Goal: Task Accomplishment & Management: Manage account settings

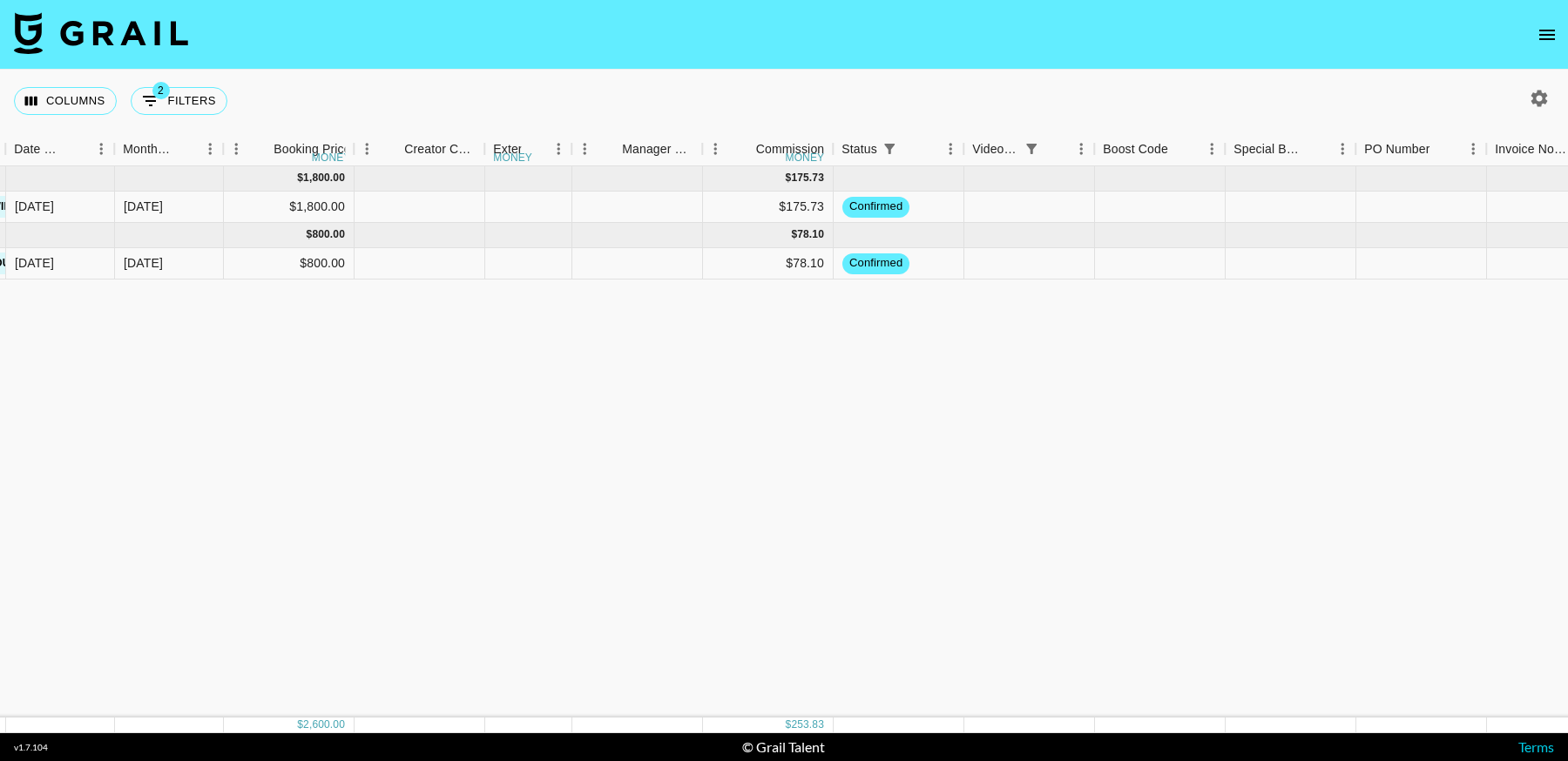
scroll to position [0, 1869]
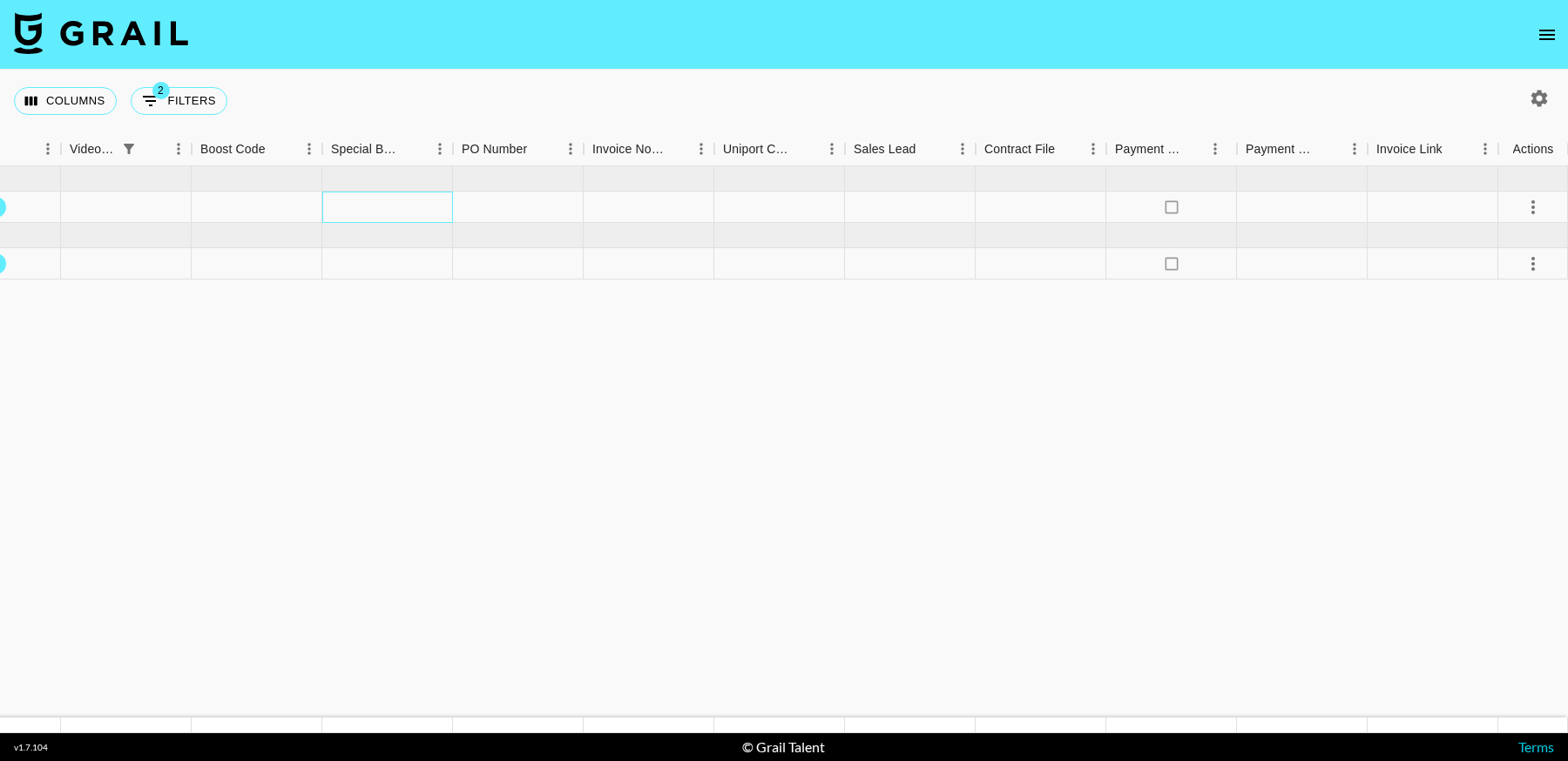
click at [367, 202] on div at bounding box center [387, 207] width 131 height 31
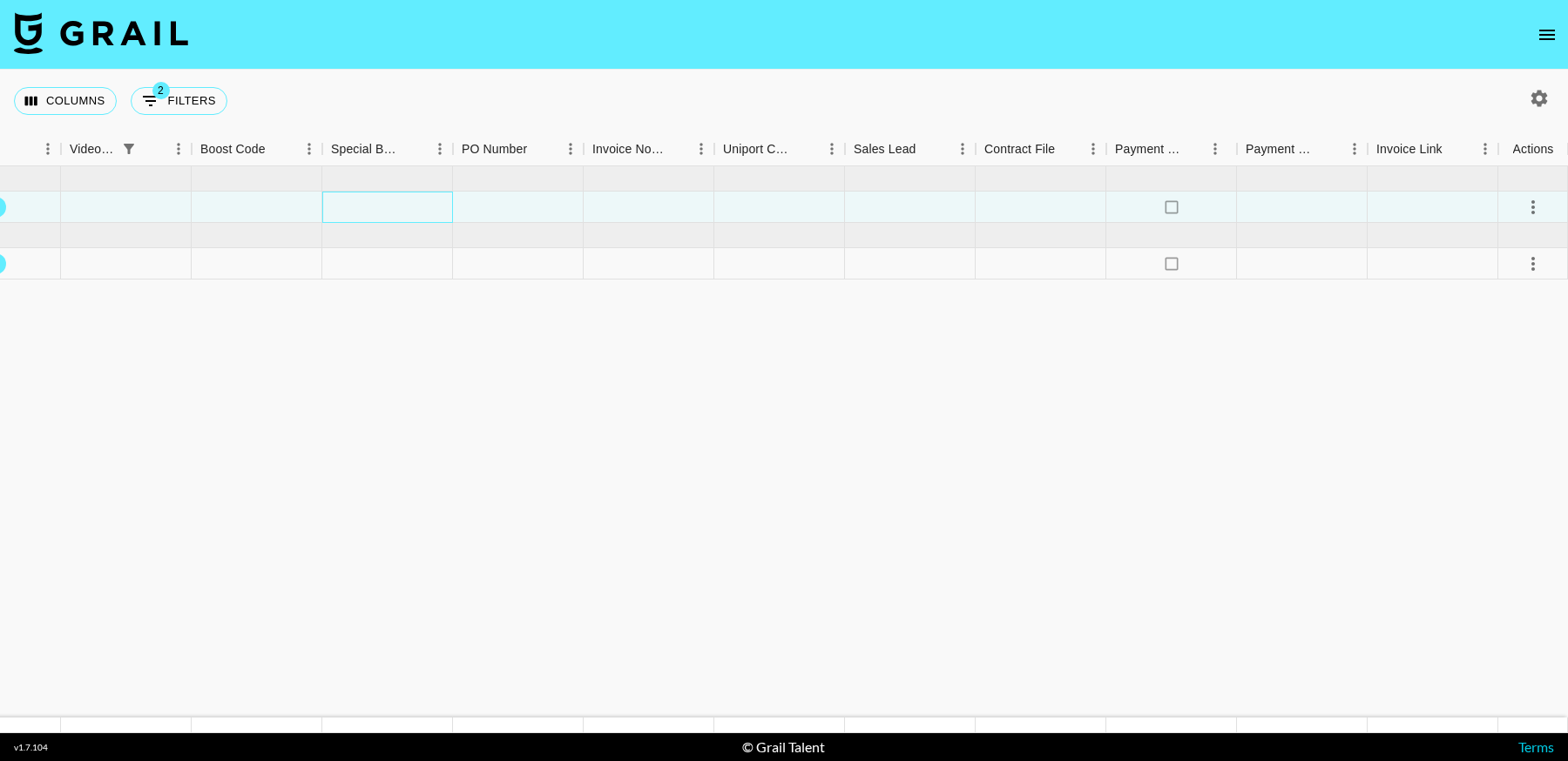
click at [367, 202] on div at bounding box center [387, 207] width 131 height 31
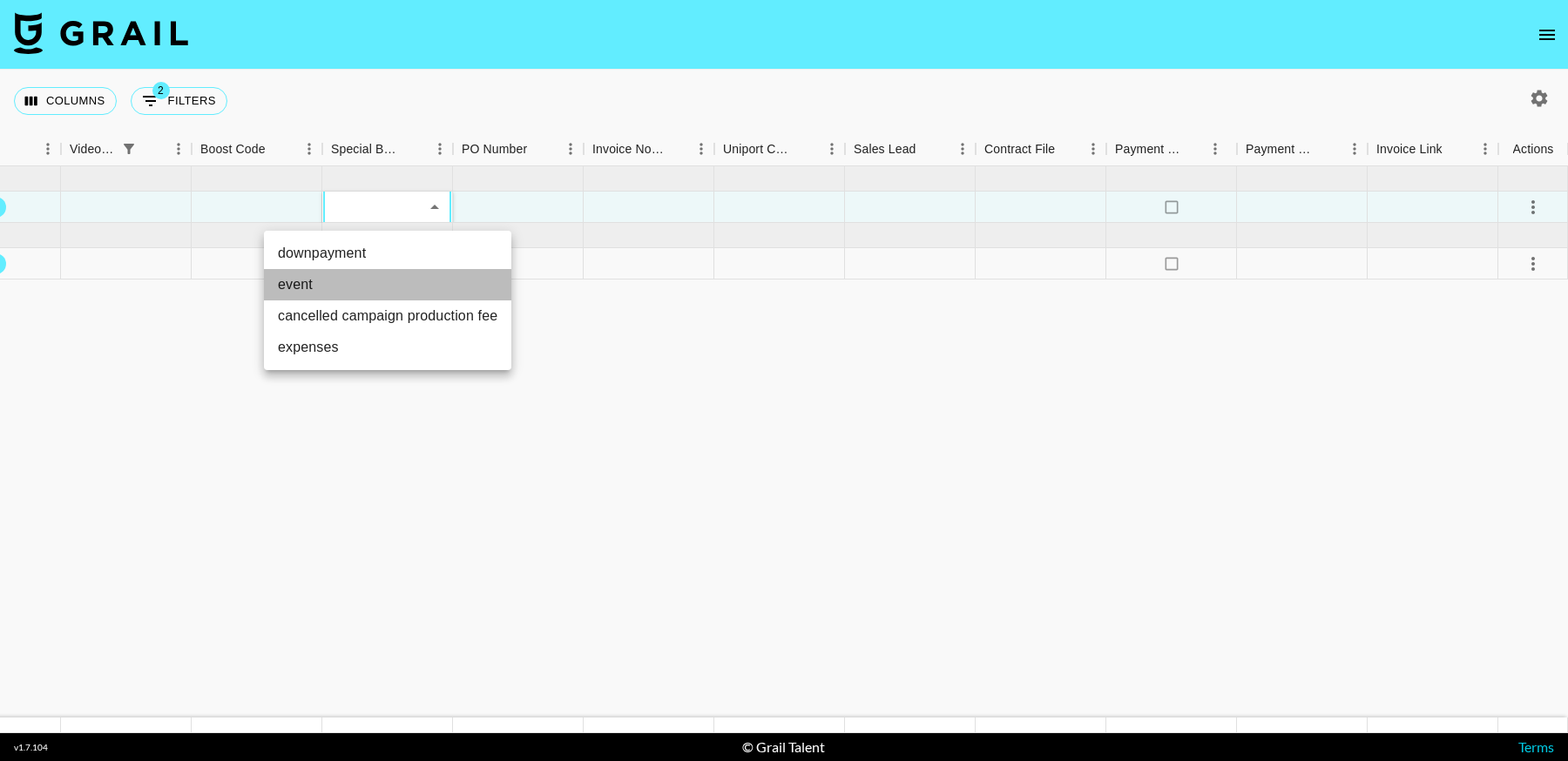
click at [367, 286] on li "event" at bounding box center [387, 285] width 247 height 31
type input "event"
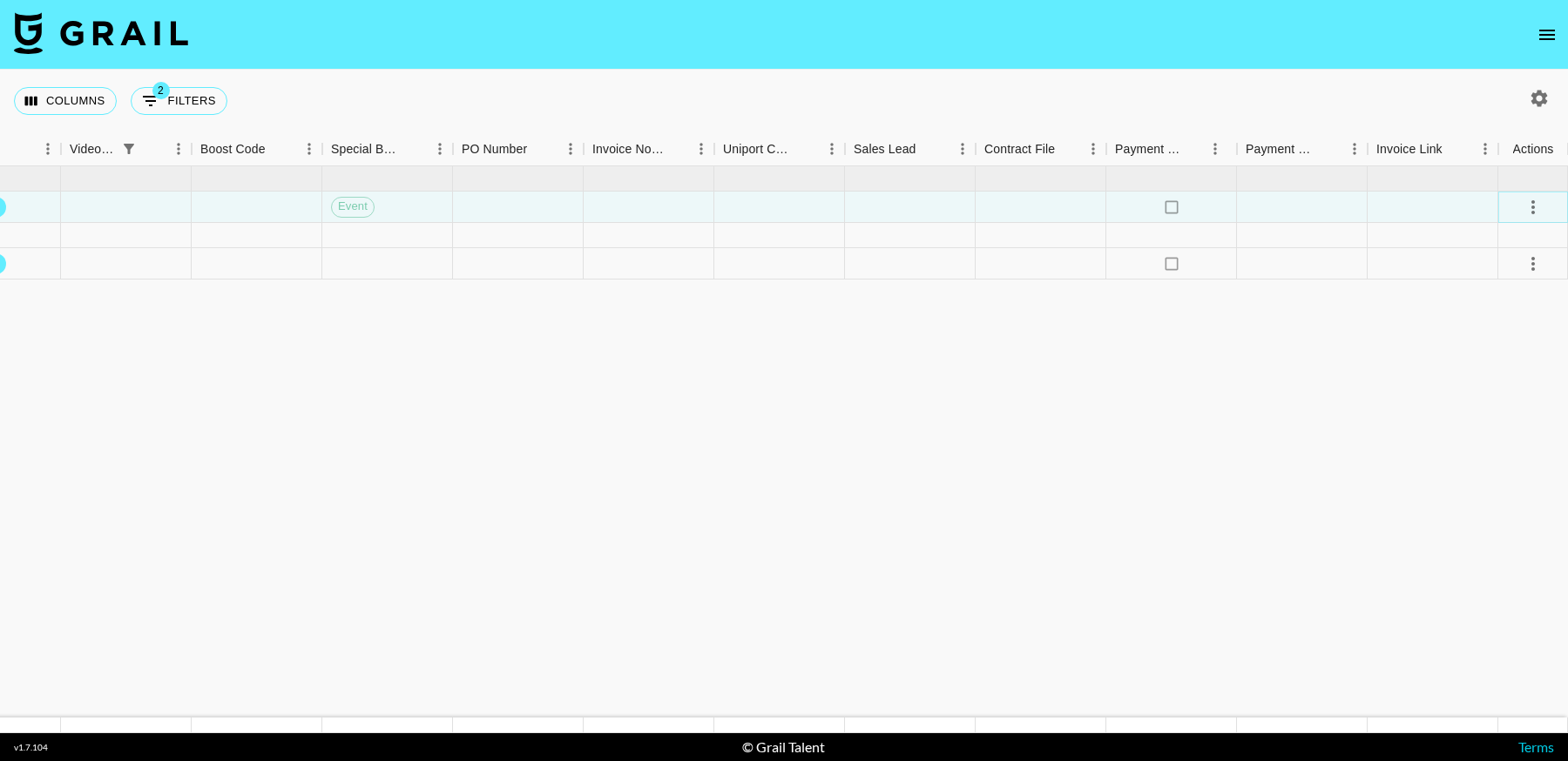
click at [1529, 210] on icon "select merge strategy" at bounding box center [1533, 207] width 21 height 21
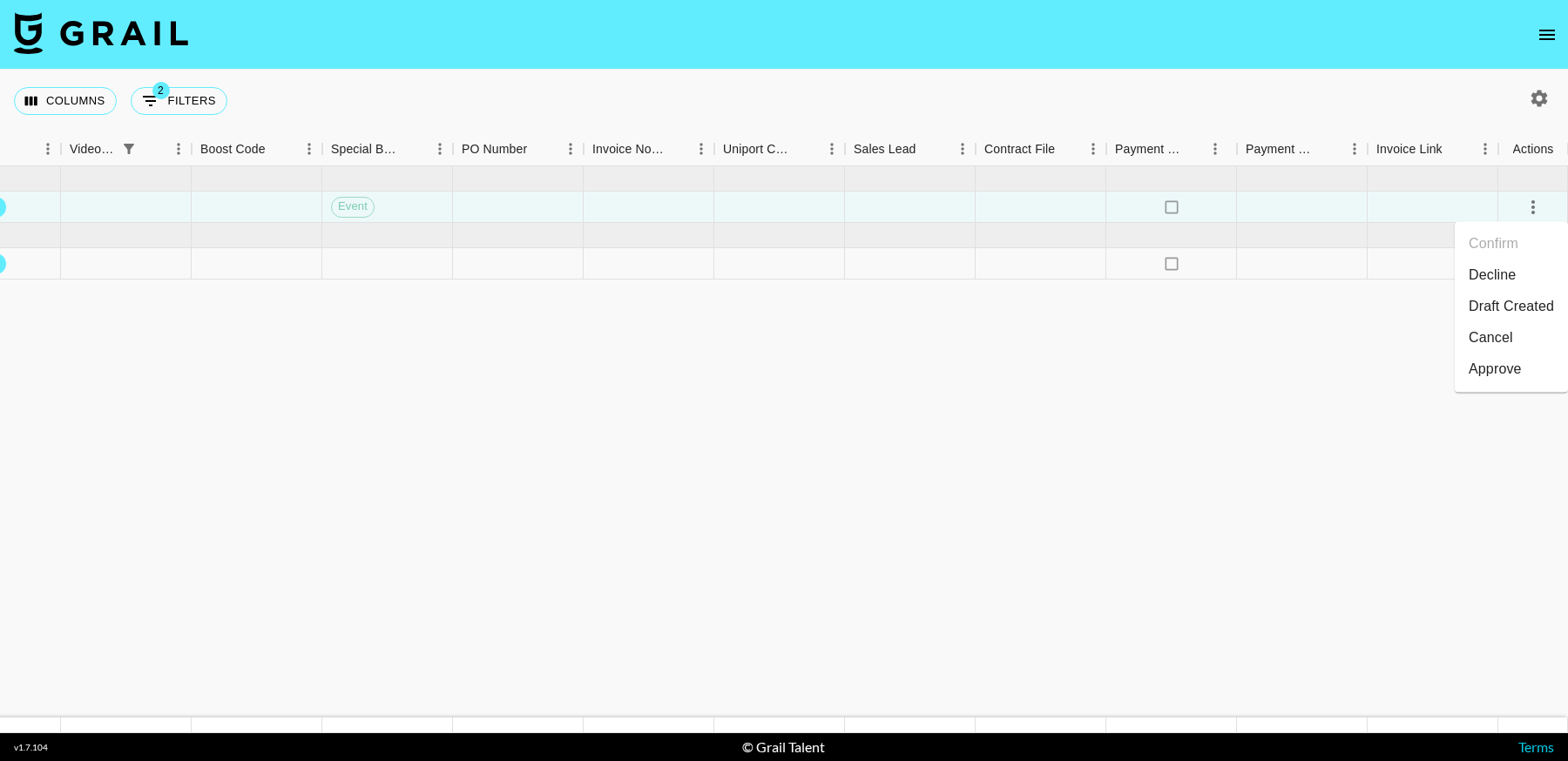
click at [1504, 300] on li "Draft Created" at bounding box center [1512, 306] width 113 height 31
click at [1500, 363] on div "Approve" at bounding box center [1495, 369] width 53 height 21
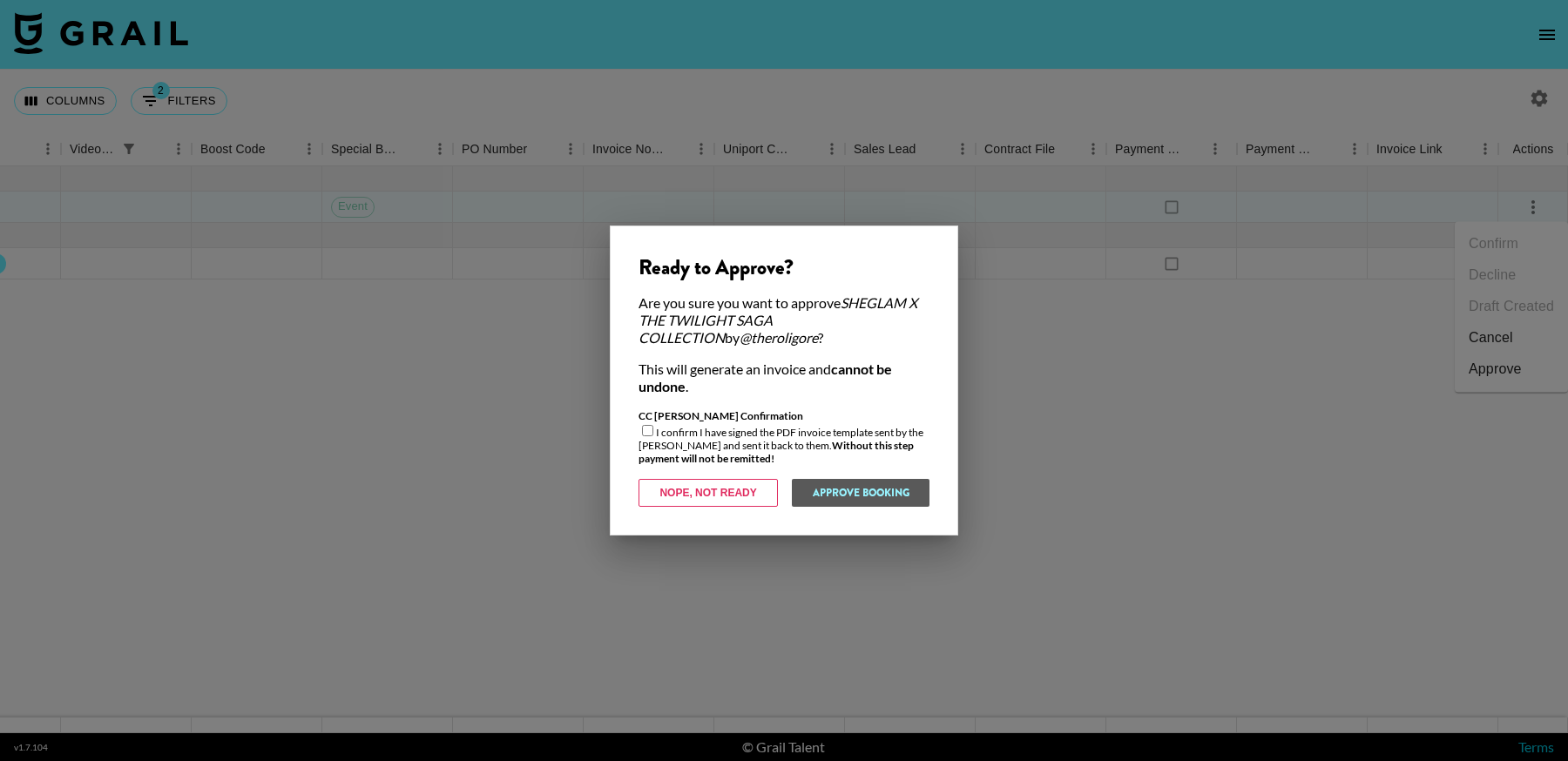
drag, startPoint x: 641, startPoint y: 424, endPoint x: 655, endPoint y: 436, distance: 18.4
click at [642, 425] on div "CC [PERSON_NAME] Confirmation I confirm I have signed the PDF invoice template …" at bounding box center [784, 437] width 291 height 56
click at [642, 430] on input "checkbox" at bounding box center [648, 430] width 11 height 11
checkbox input "true"
click at [877, 485] on button "Approve Booking" at bounding box center [860, 493] width 139 height 28
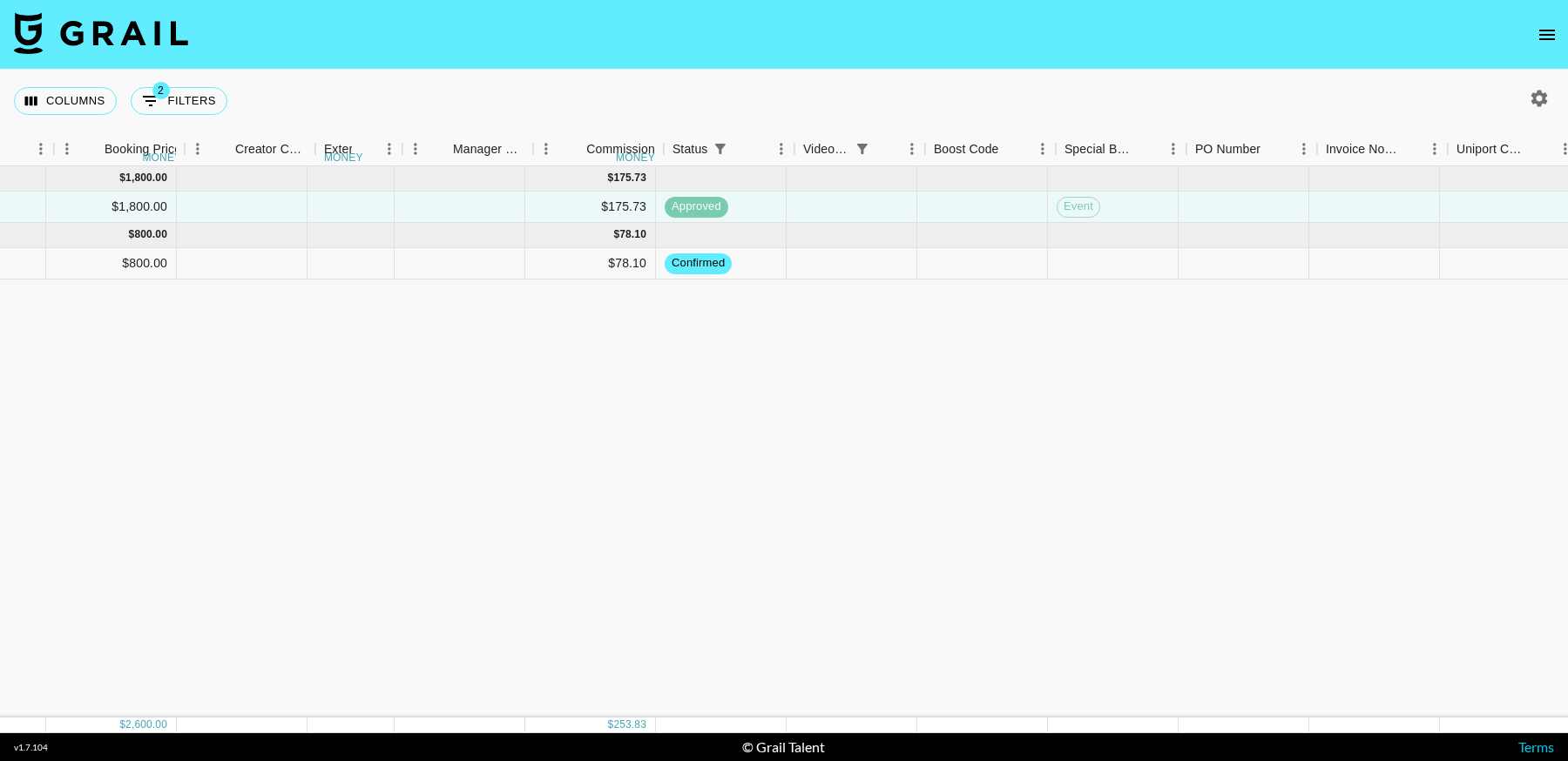
scroll to position [0, 1135]
drag, startPoint x: 169, startPoint y: 107, endPoint x: 193, endPoint y: 127, distance: 31.2
click at [168, 107] on button "2 Filters" at bounding box center [179, 101] width 96 height 28
select select "status"
select select "not"
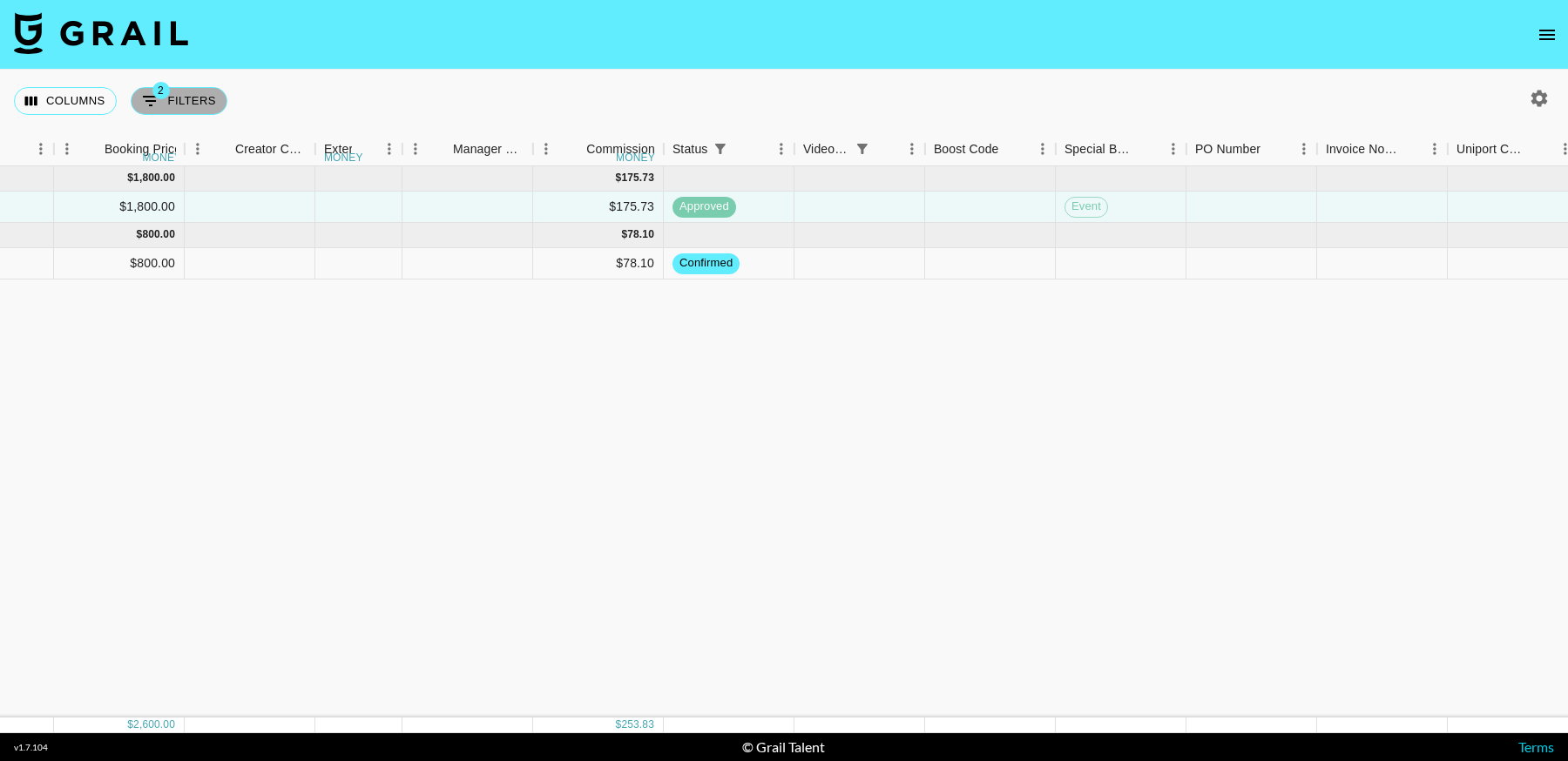
select select "cancelled"
select select "videoLink"
select select "isEmpty"
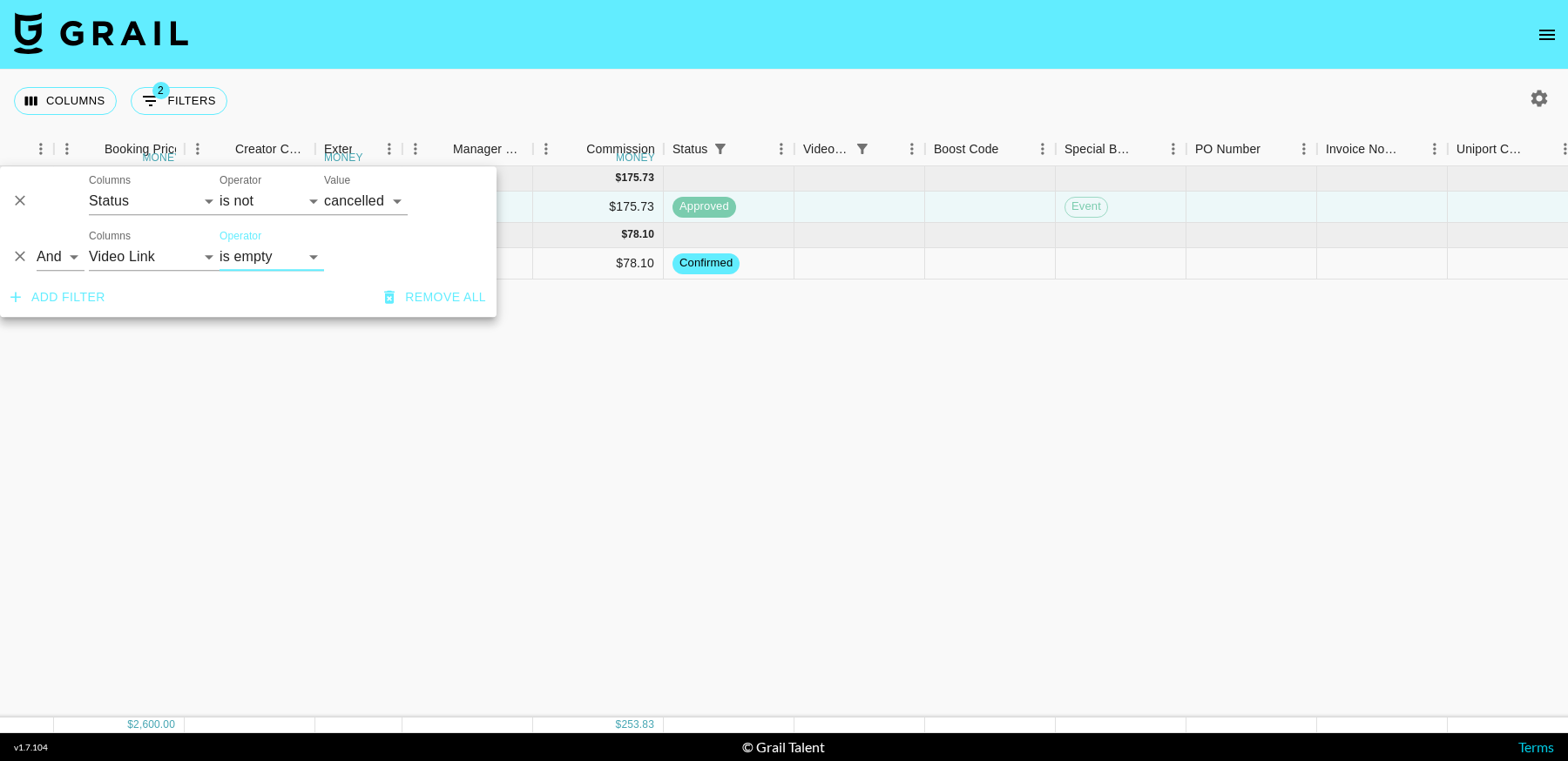
click at [17, 260] on icon "Delete" at bounding box center [19, 256] width 10 height 10
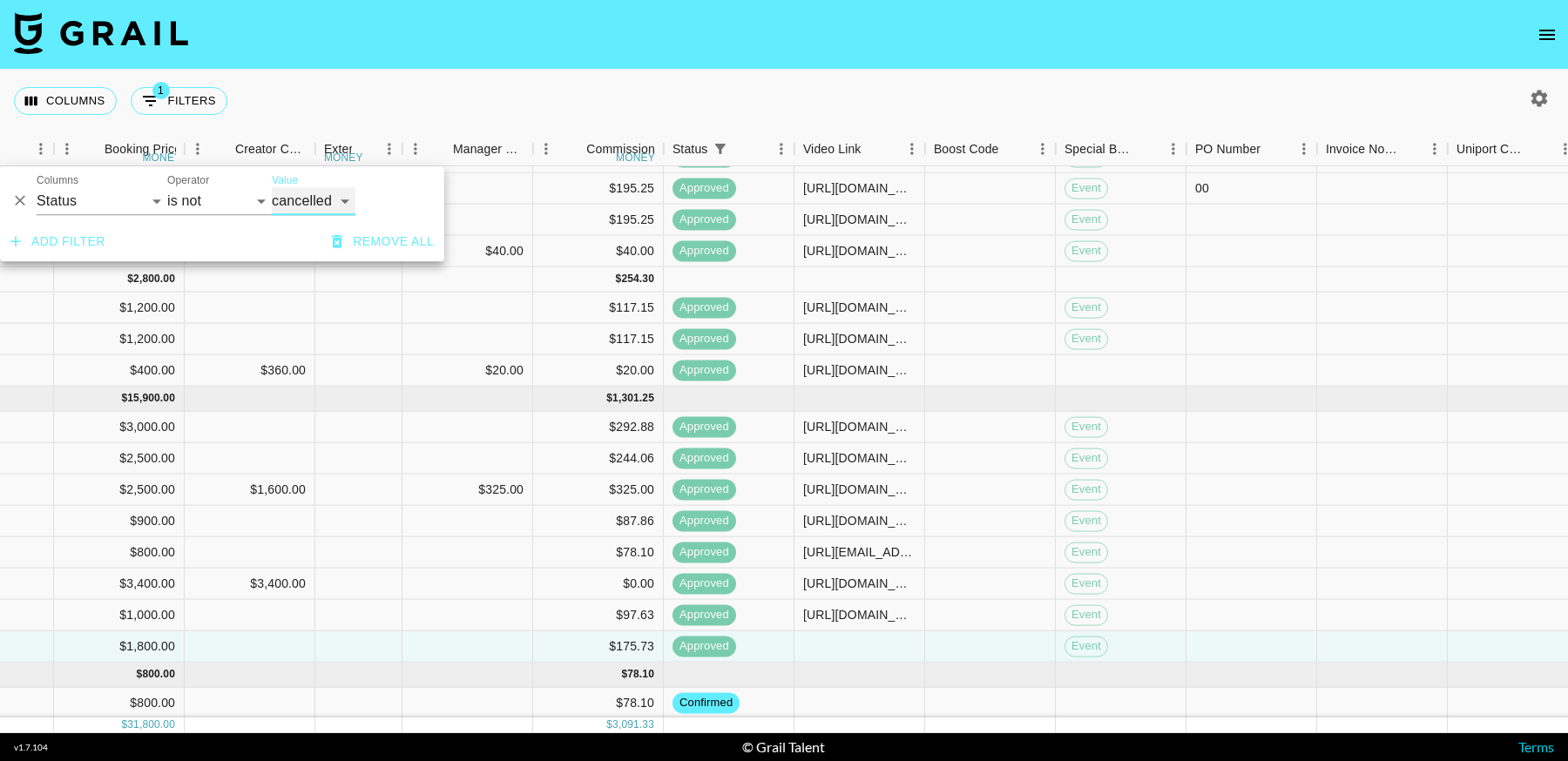
scroll to position [216, 1135]
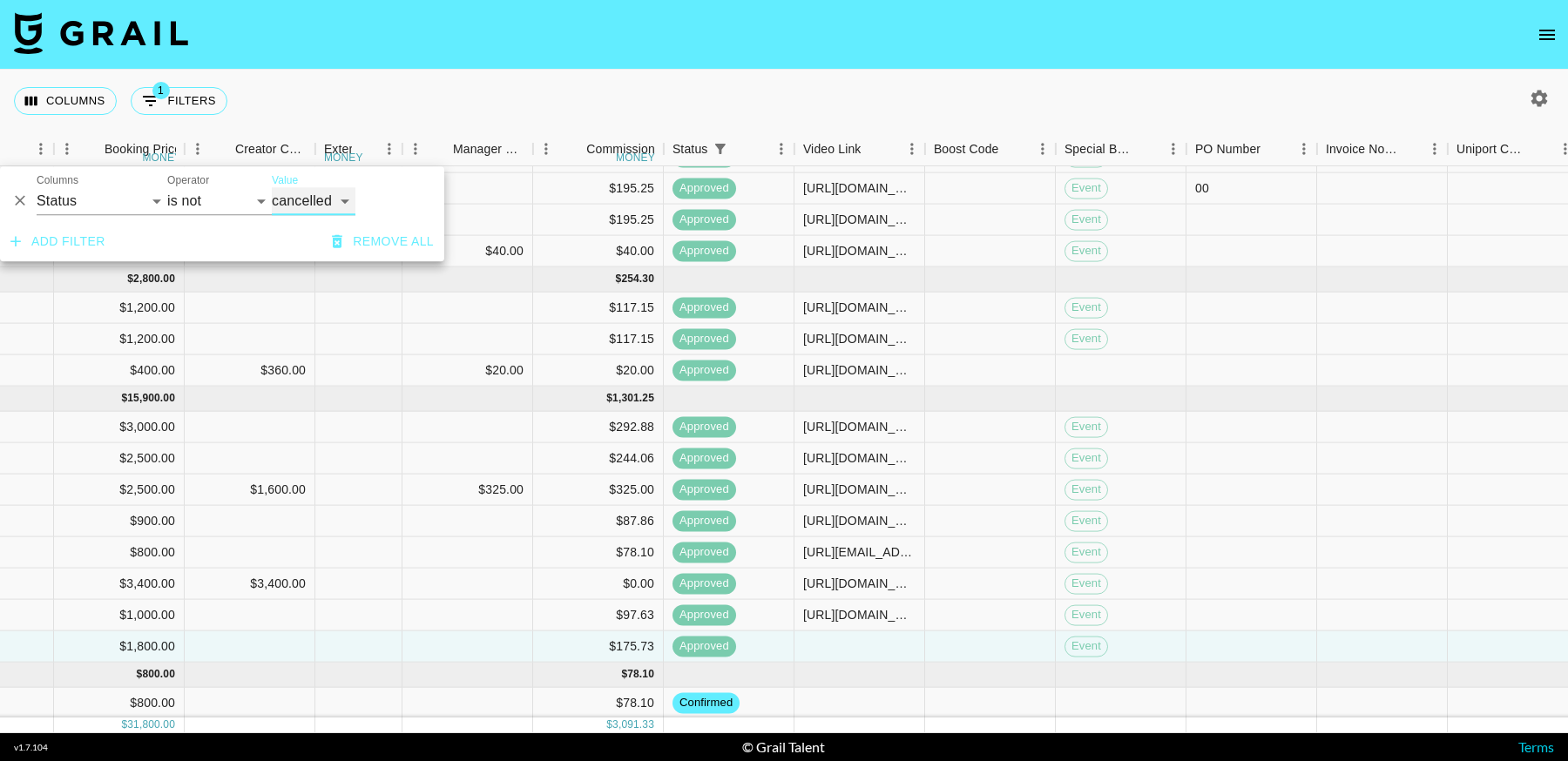
click at [915, 149] on div "Video Link" at bounding box center [925, 149] width 21 height 34
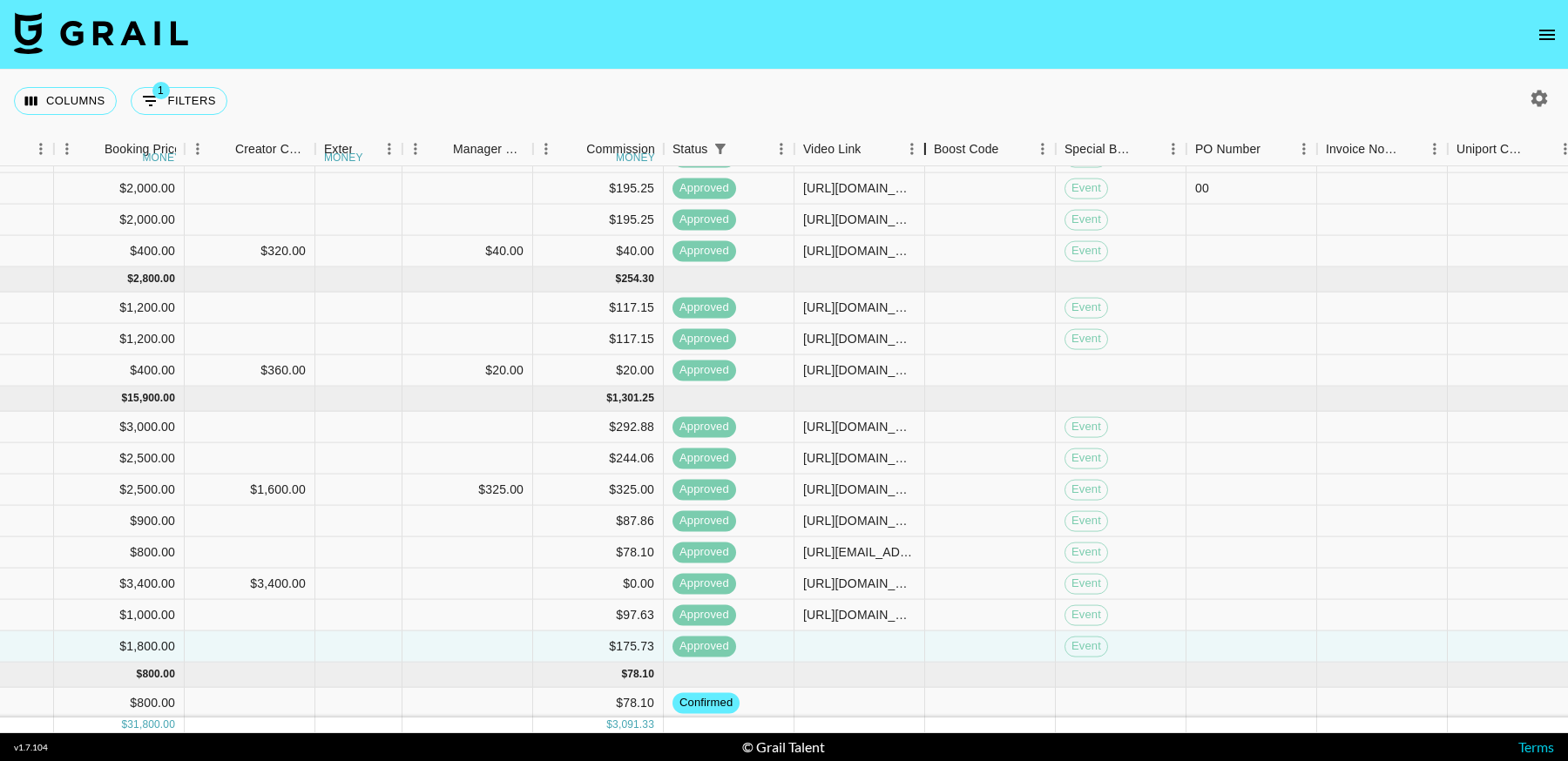
click at [916, 138] on div "Video Link" at bounding box center [925, 149] width 21 height 34
click at [915, 155] on div "Video Link" at bounding box center [925, 149] width 21 height 34
click at [910, 151] on icon "Menu" at bounding box center [912, 149] width 18 height 18
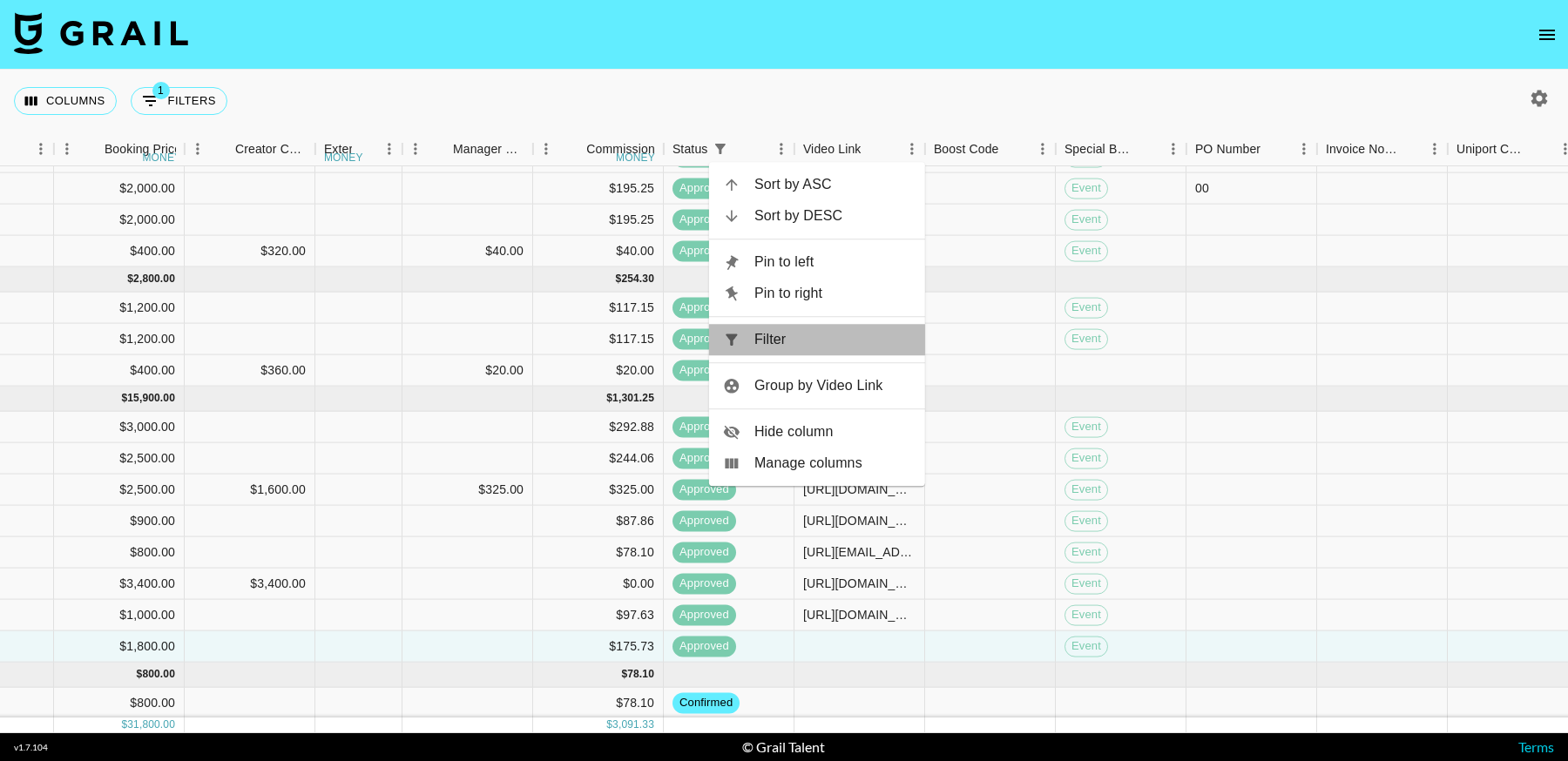
click at [764, 332] on span "Filter" at bounding box center [832, 340] width 156 height 21
select select "status"
select select "not"
select select "cancelled"
select select "videoLink"
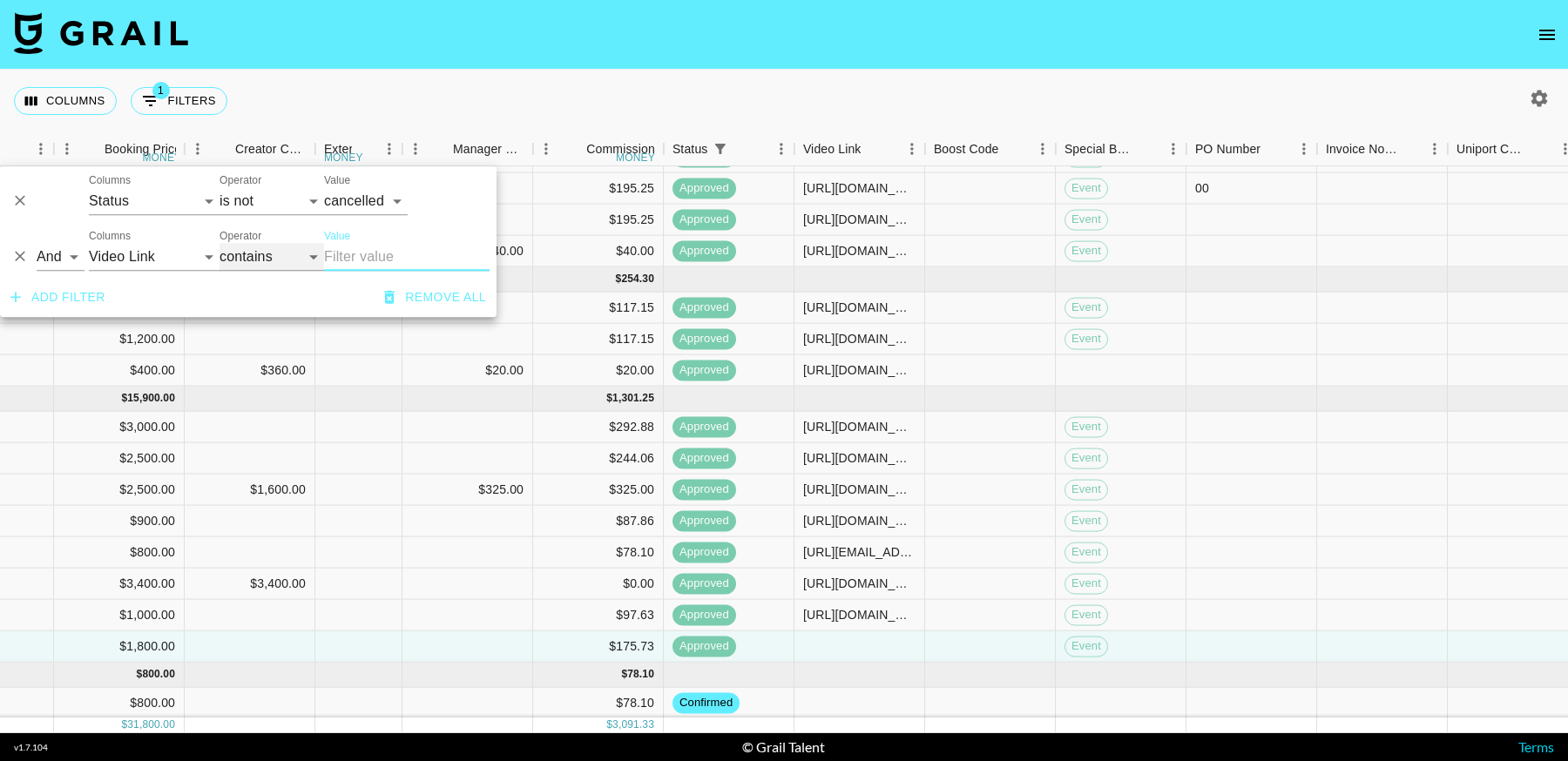
click at [249, 257] on select "contains equals starts with ends with is empty is not empty is any of" at bounding box center [271, 257] width 105 height 28
click at [1543, 98] on icon "button" at bounding box center [1539, 98] width 17 height 17
select select "[DATE]"
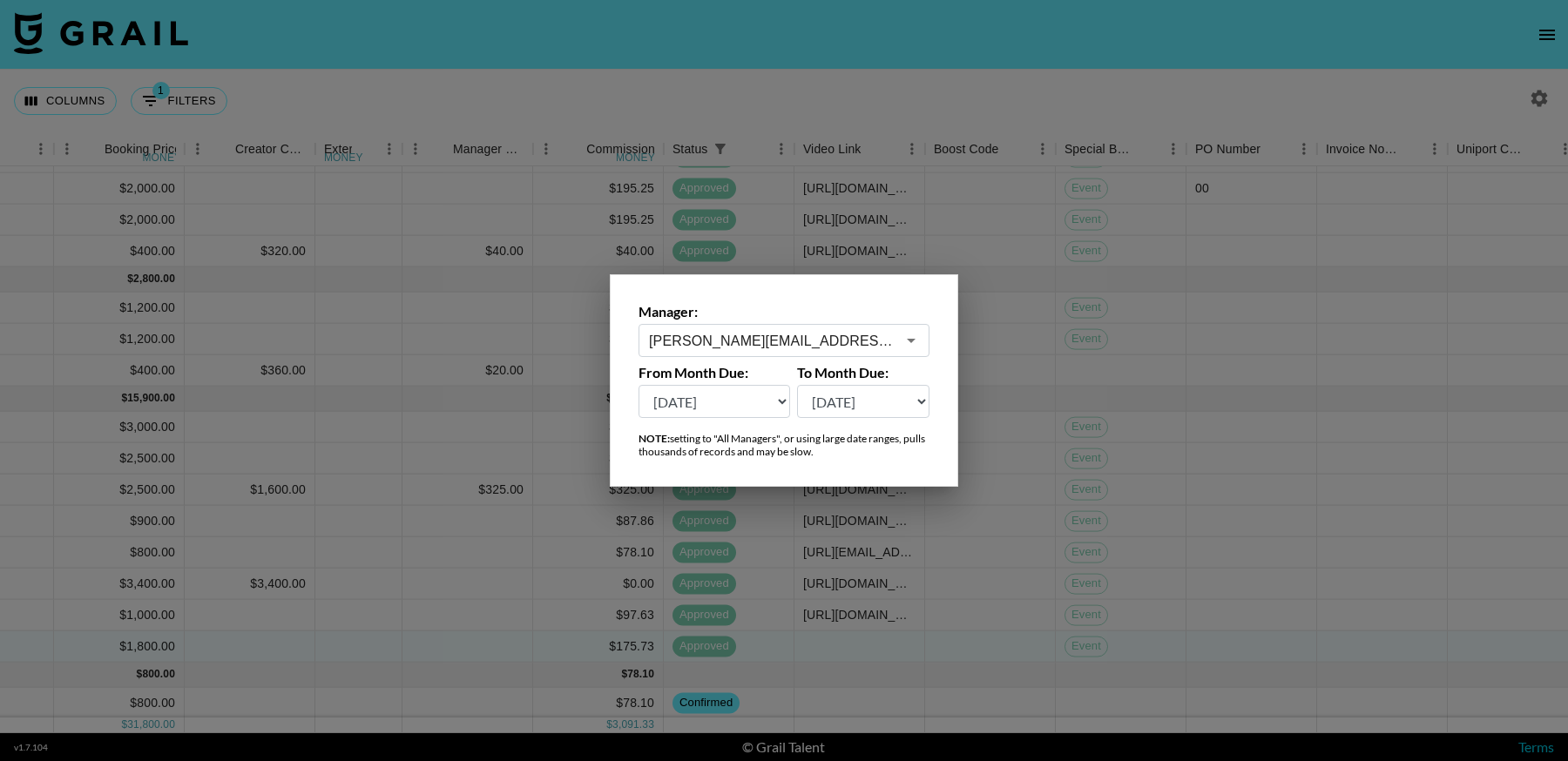
click at [822, 340] on input "[PERSON_NAME][EMAIL_ADDRESS][DOMAIN_NAME]" at bounding box center [772, 342] width 246 height 20
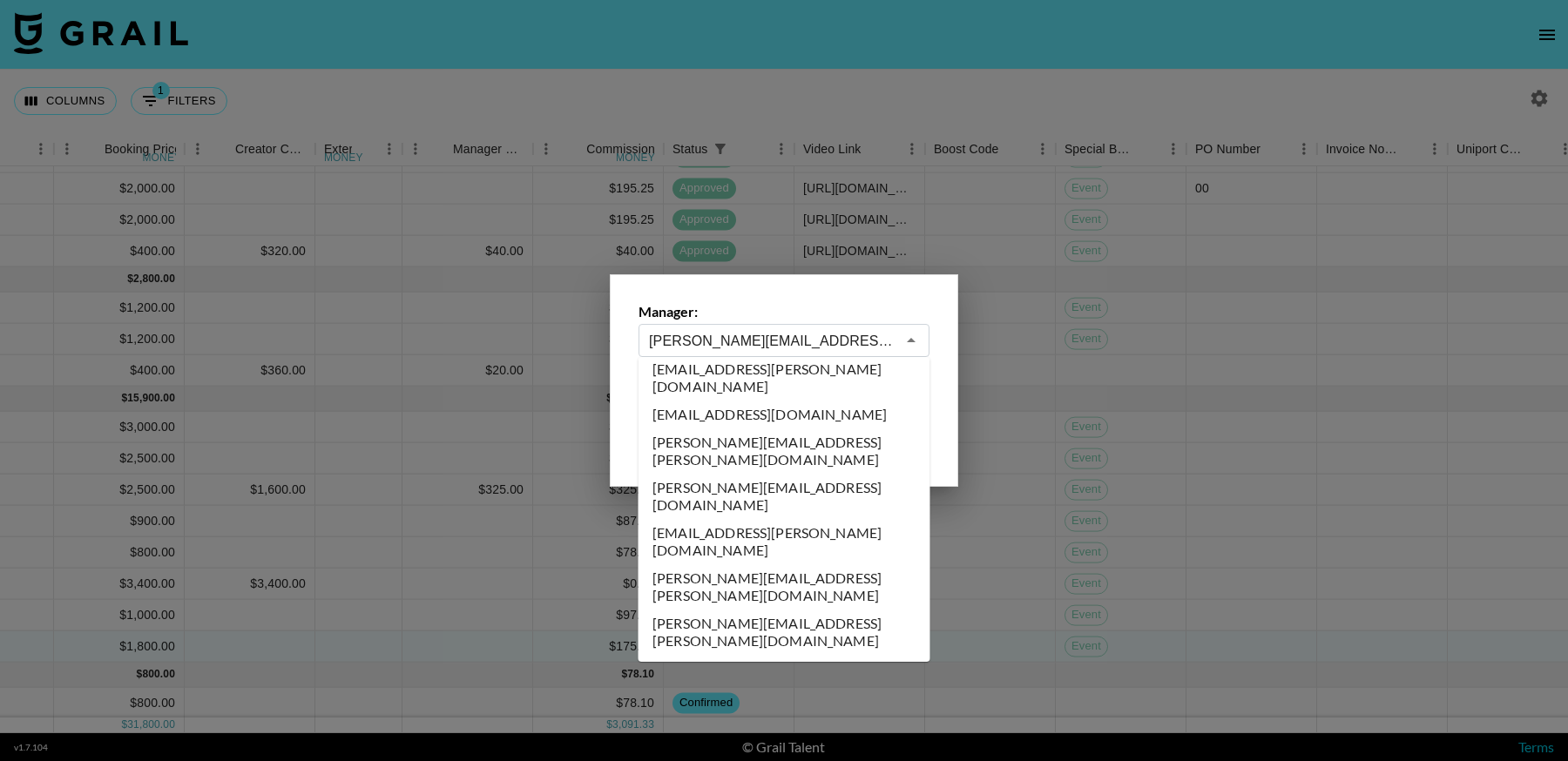
scroll to position [0, 0]
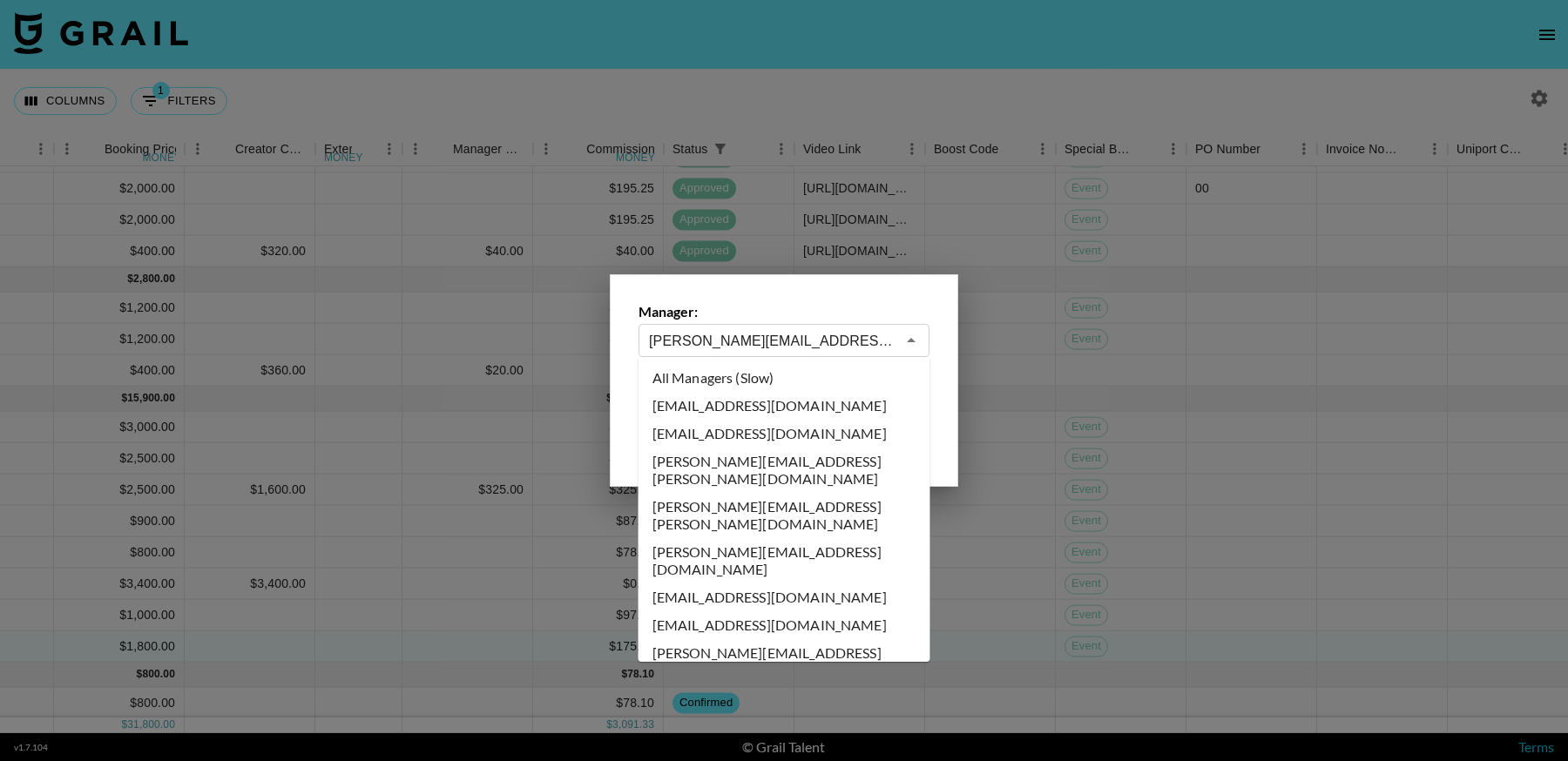
click at [745, 384] on li "All Managers (Slow)" at bounding box center [784, 378] width 292 height 28
type input "All Managers (Slow)"
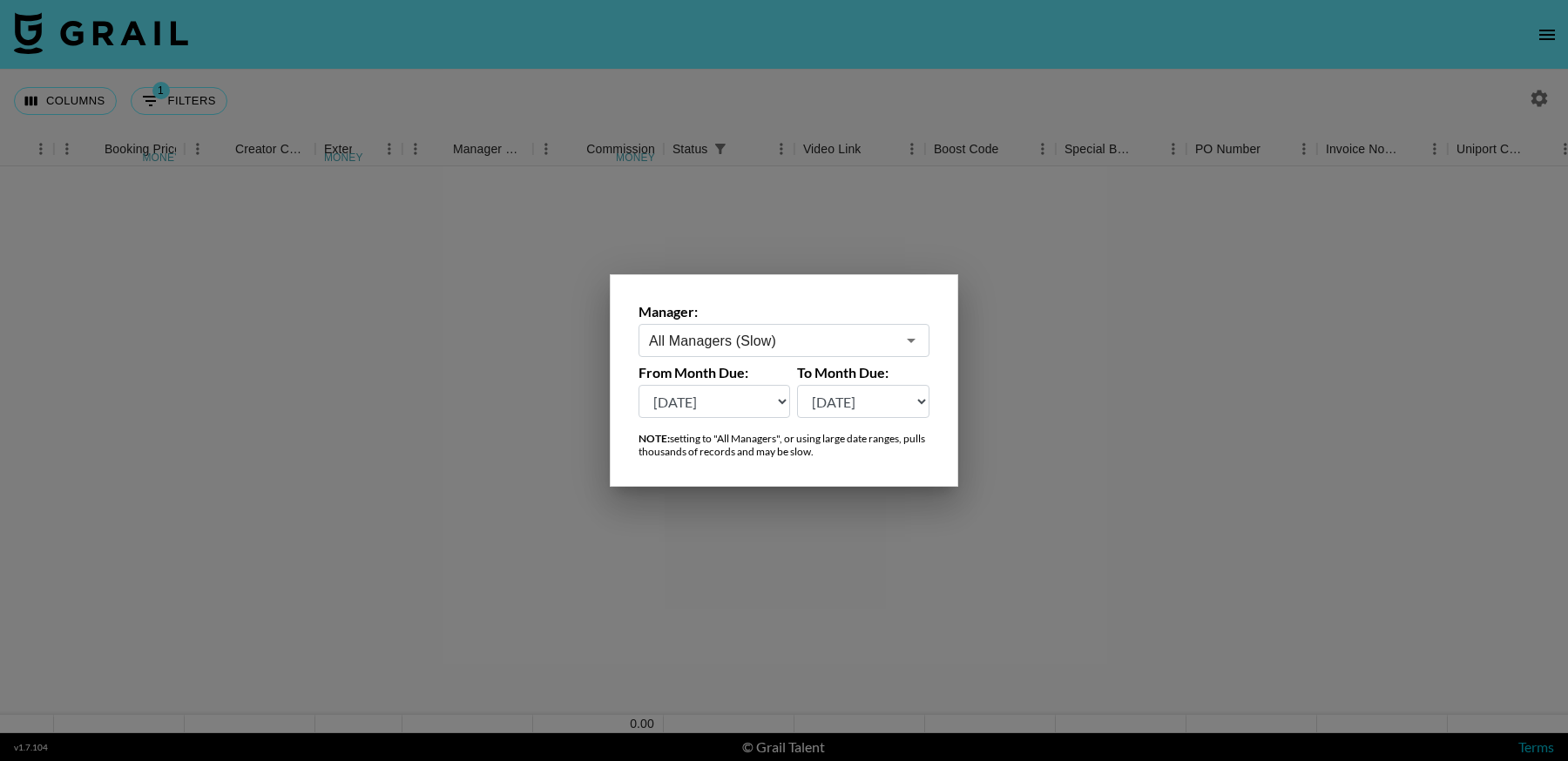
scroll to position [0, 1135]
click at [1260, 475] on div at bounding box center [784, 380] width 1568 height 761
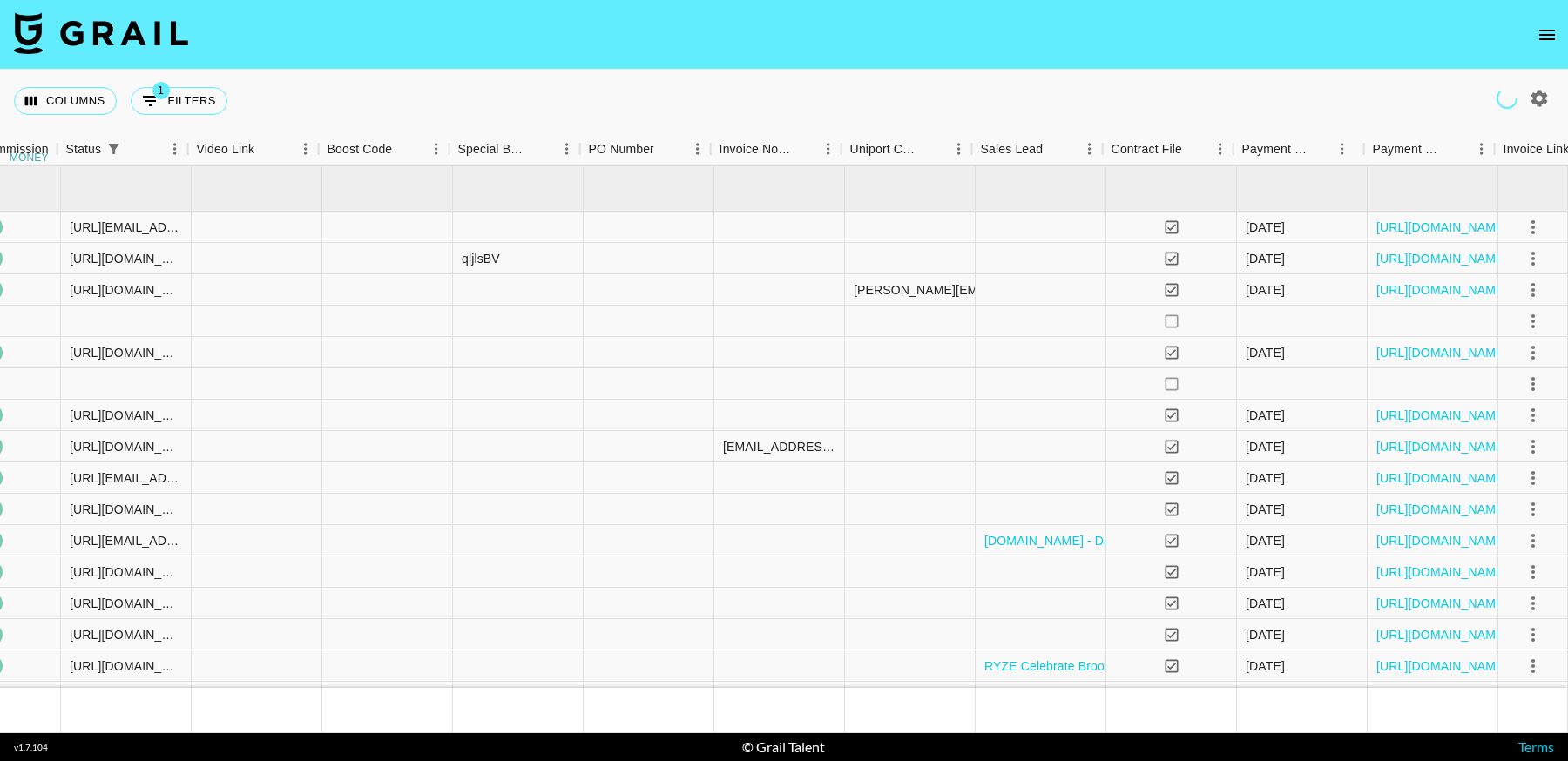
scroll to position [0, 1741]
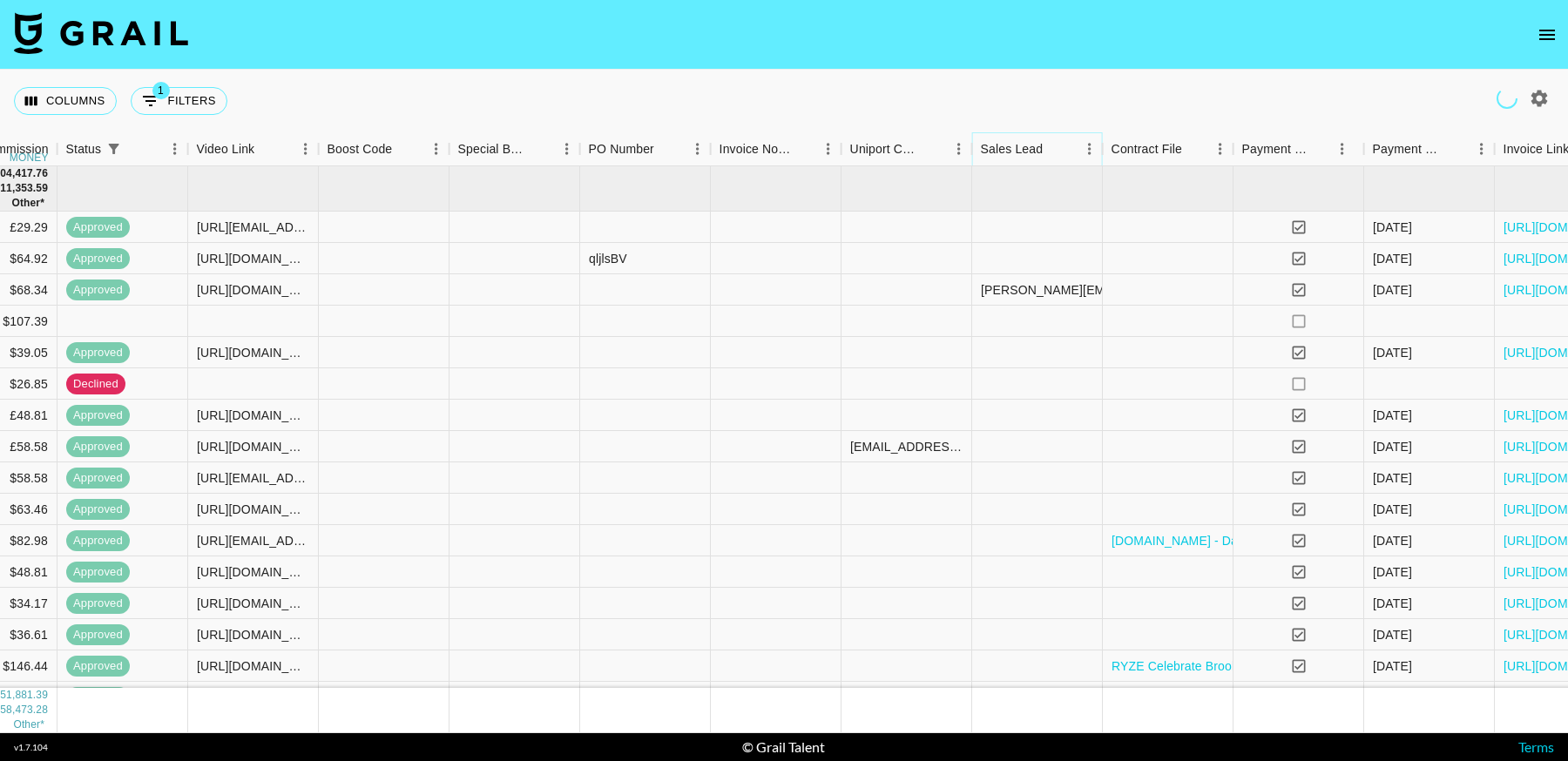
click at [1087, 149] on icon "Menu" at bounding box center [1089, 149] width 18 height 18
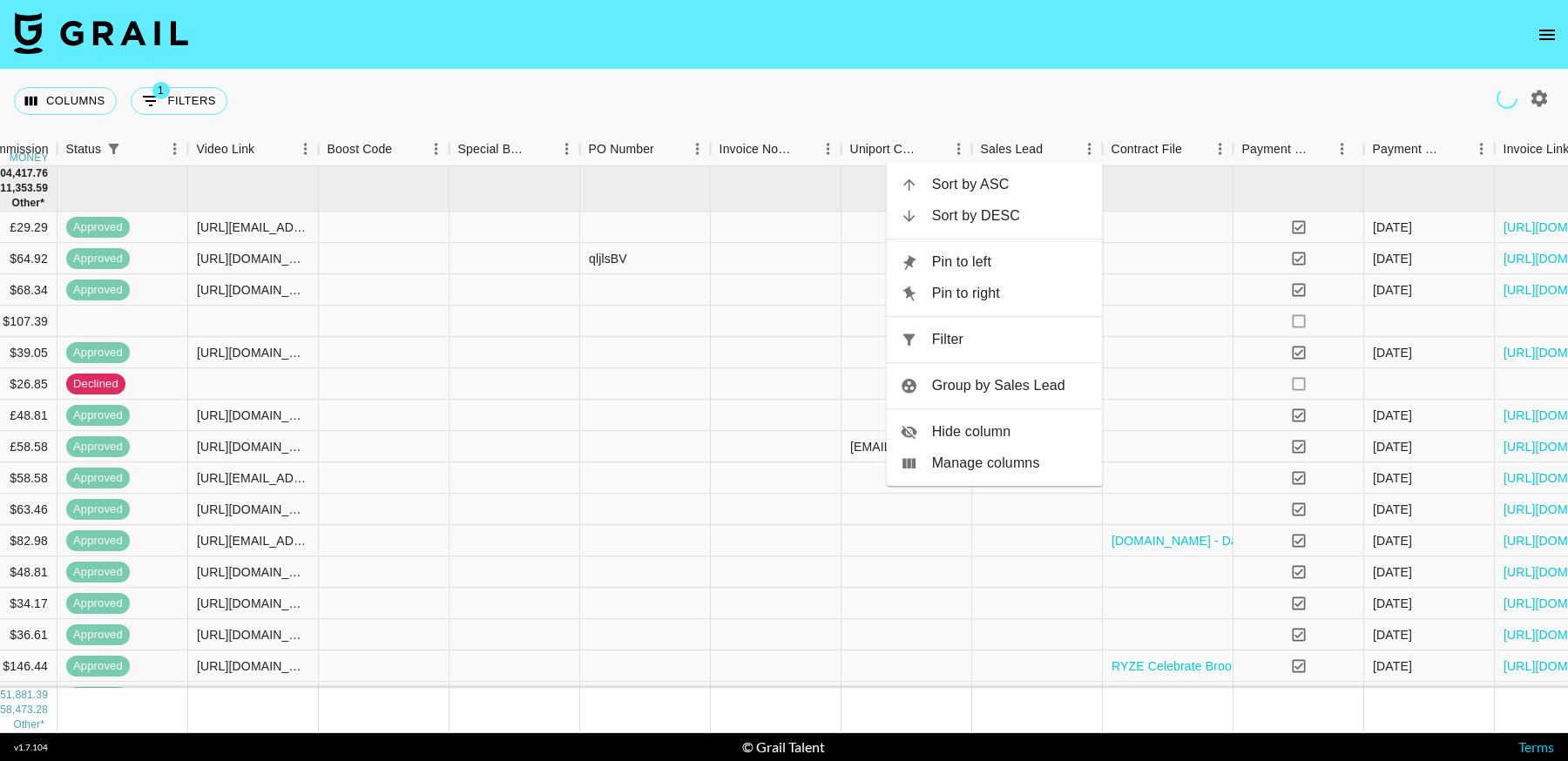
click at [996, 348] on span "Filter" at bounding box center [1010, 340] width 156 height 21
select select "status"
select select "not"
select select "cancelled"
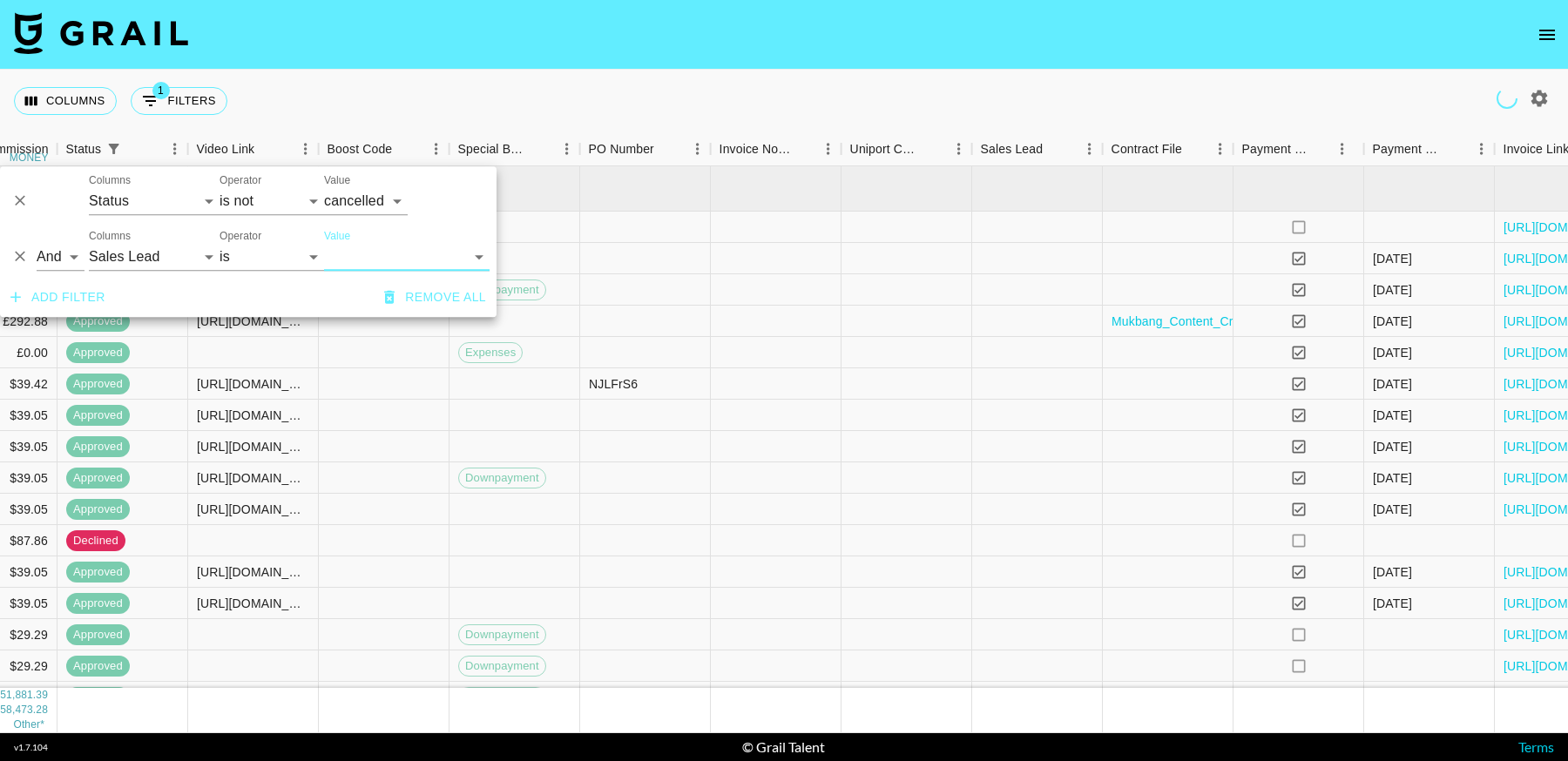
click at [975, 268] on span "Filter" at bounding box center [1033, 262] width 118 height 12
select select "salesLeadId"
select select "TaPRXrkyKoNbUbK5tkgBmcBP1G52"
click at [324, 243] on select "[PERSON_NAME][EMAIL_ADDRESS][DOMAIN_NAME] [PERSON_NAME][EMAIL_ADDRESS][DOMAIN_N…" at bounding box center [406, 257] width 166 height 28
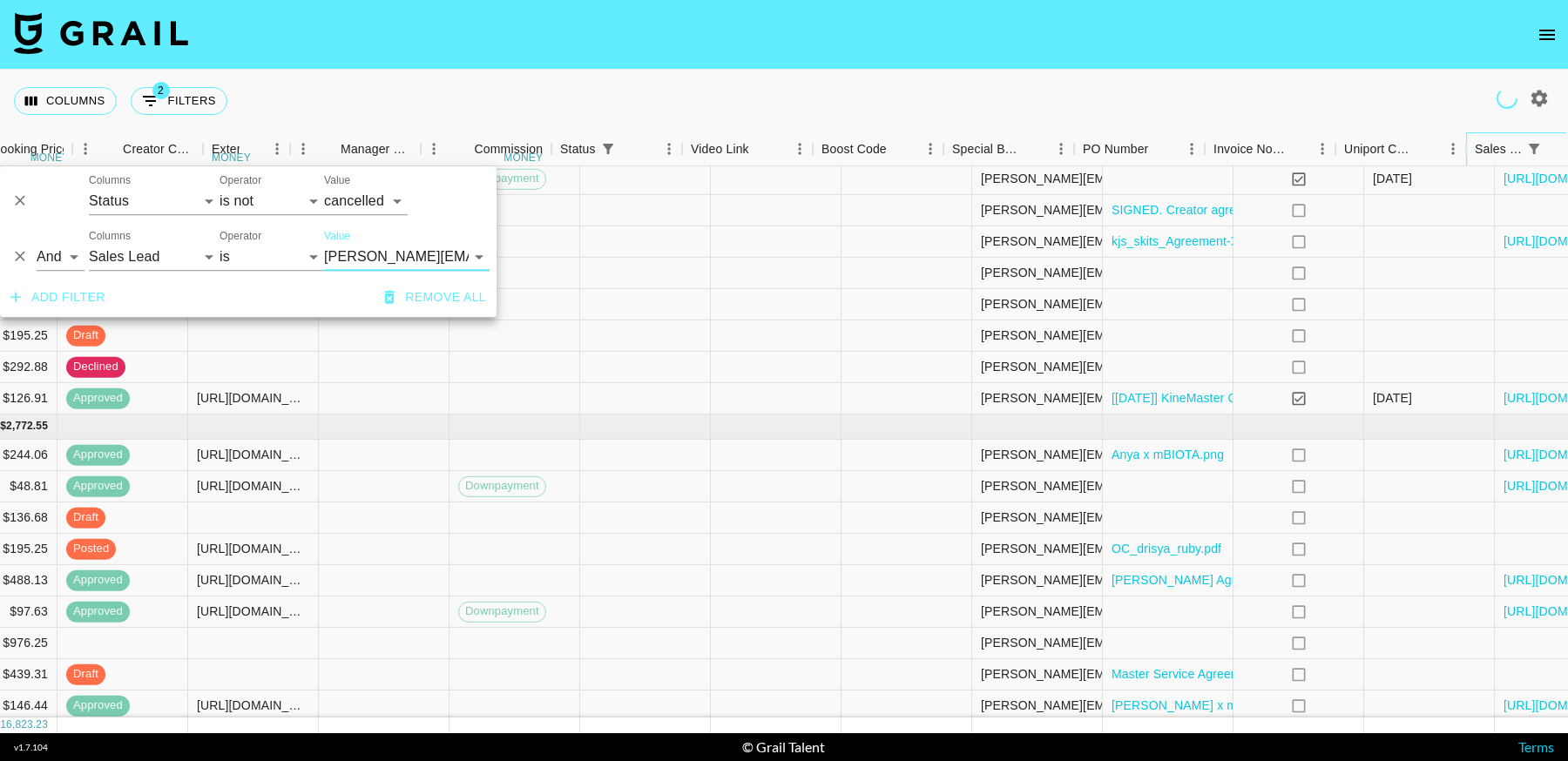
scroll to position [1206, 1247]
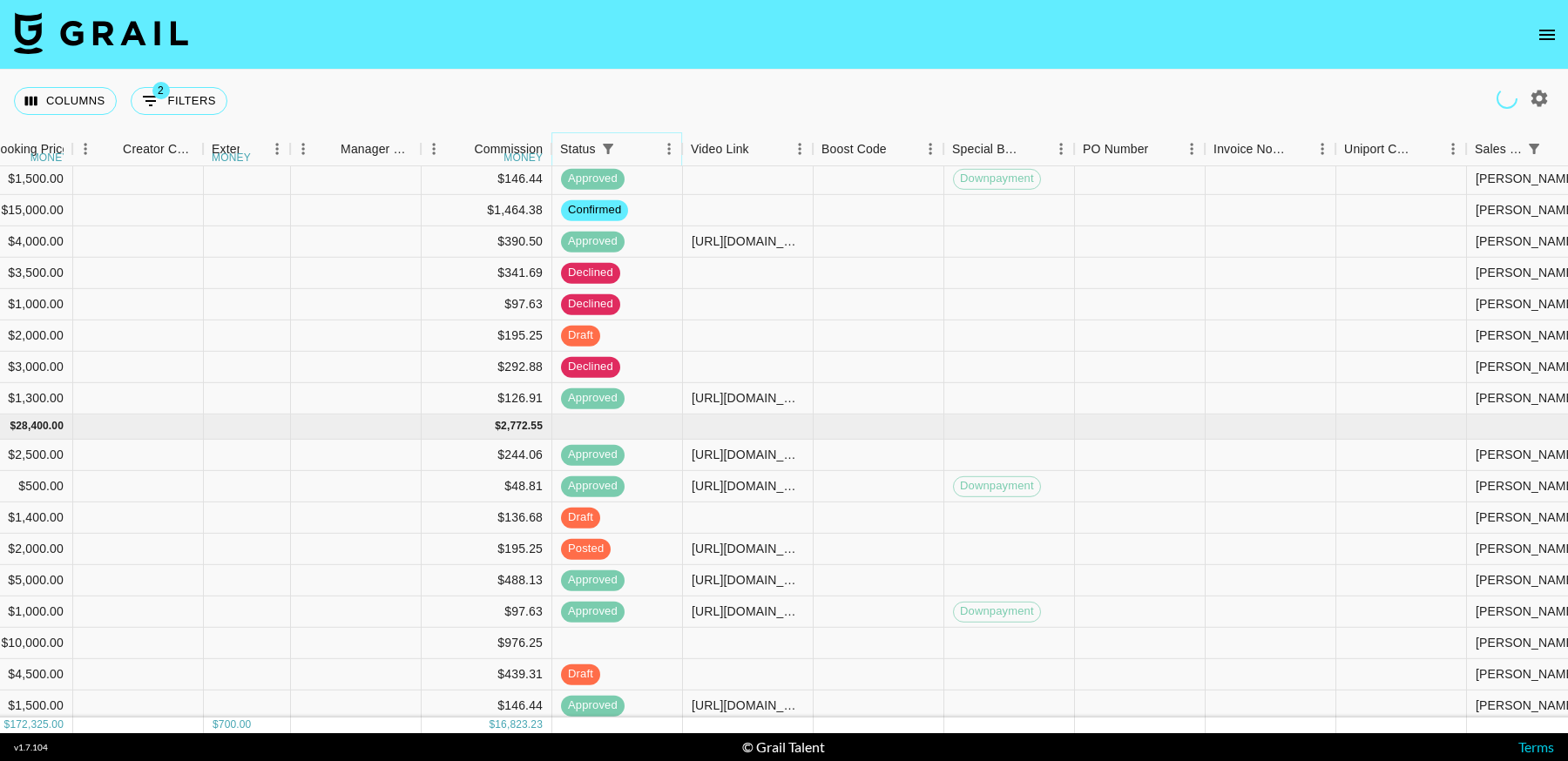
click at [668, 151] on icon "Menu" at bounding box center [668, 149] width 18 height 18
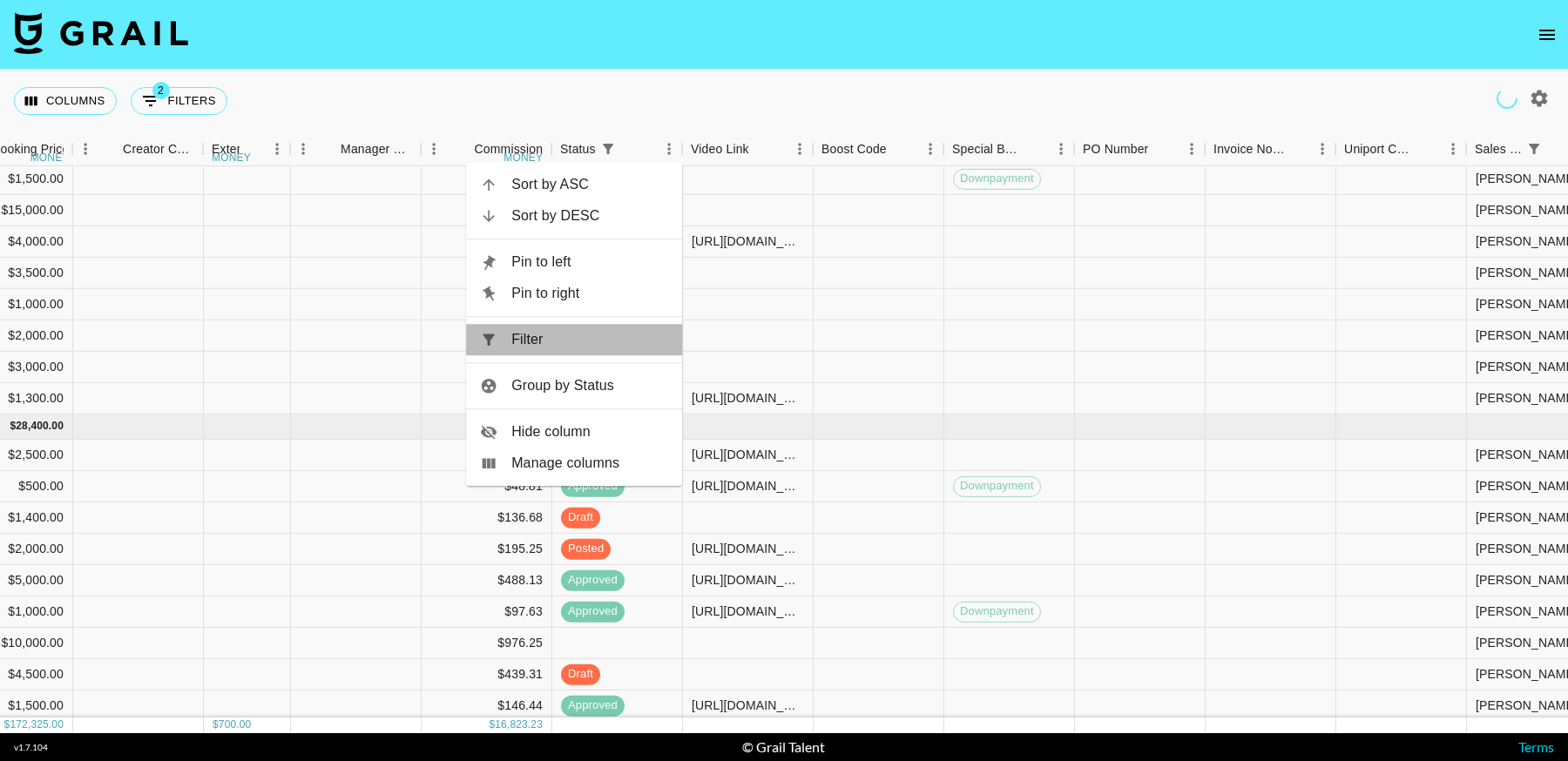
click at [521, 346] on span "Filter" at bounding box center [589, 340] width 156 height 21
select select "status"
select select "not"
select select "cancelled"
select select "salesLeadId"
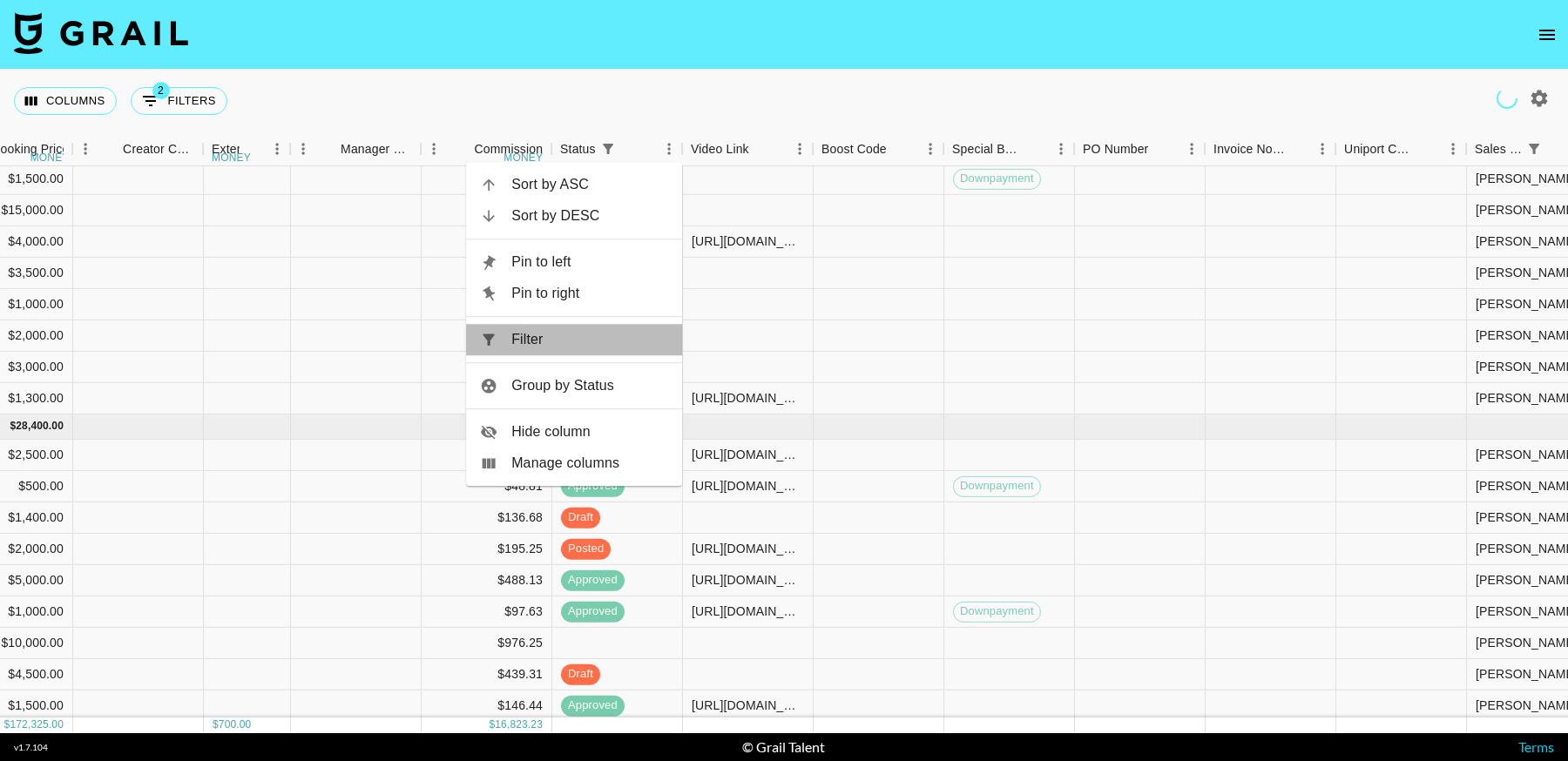
select select "TaPRXrkyKoNbUbK5tkgBmcBP1G52"
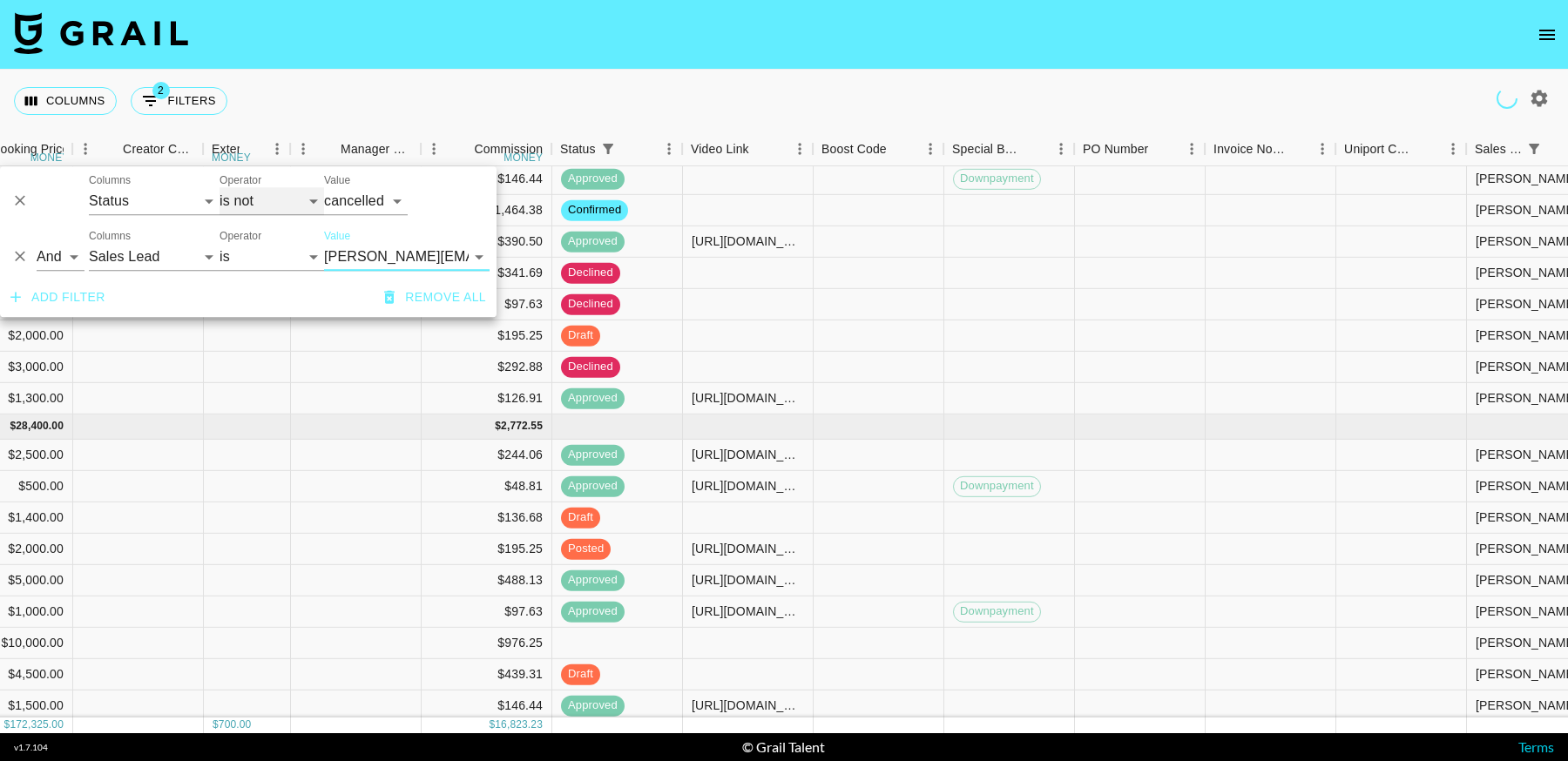
click at [249, 196] on select "is is not is any of is not any of" at bounding box center [271, 201] width 105 height 28
select select "is"
click at [219, 187] on select "is is not is any of is not any of" at bounding box center [271, 201] width 105 height 28
click at [386, 205] on select "confirmed declined draft posted approved cancelled badDebt" at bounding box center [366, 201] width 83 height 28
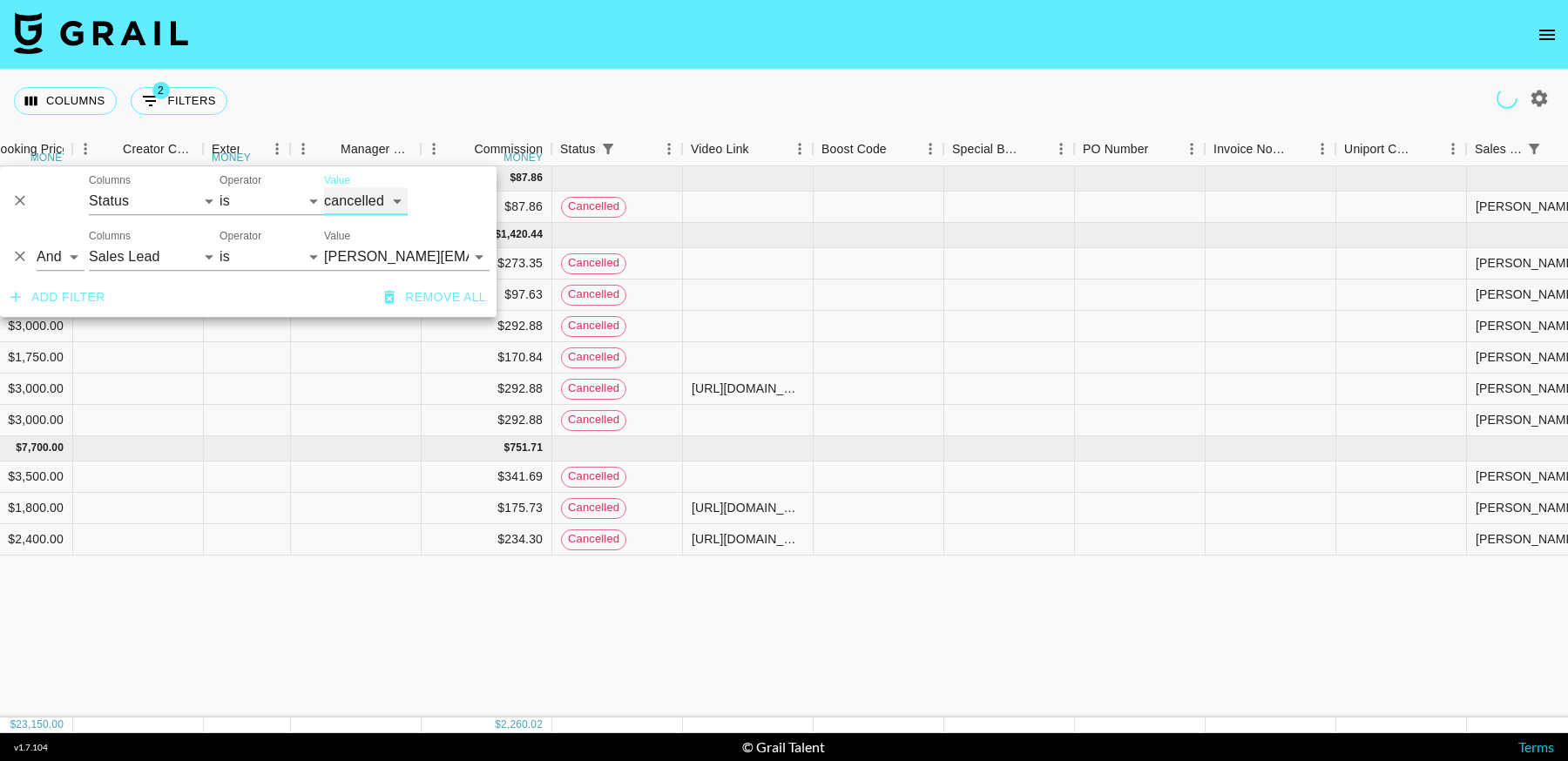
select select "approved"
click at [324, 187] on select "confirmed declined draft posted approved cancelled badDebt" at bounding box center [366, 201] width 83 height 28
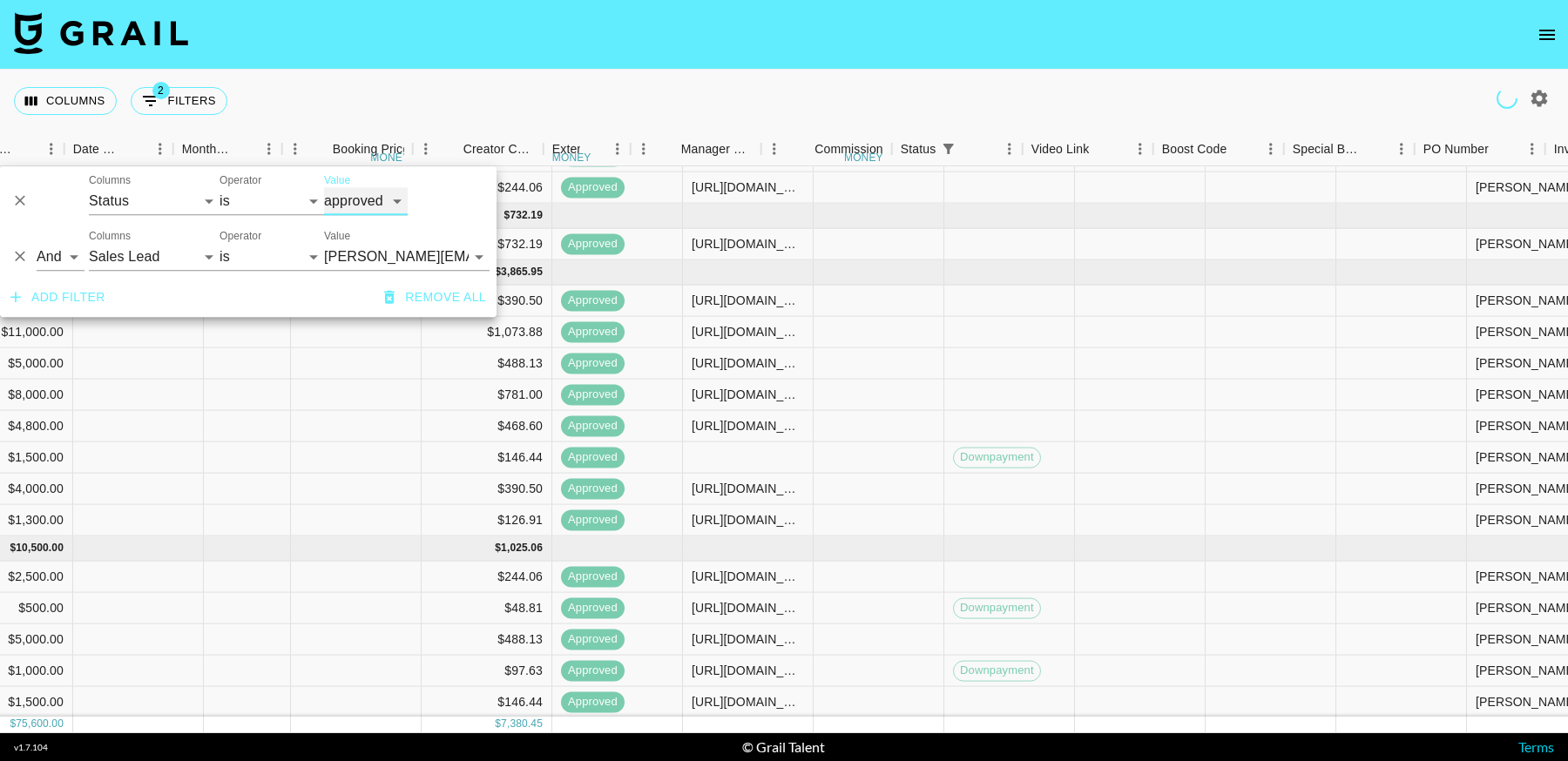
scroll to position [380, 907]
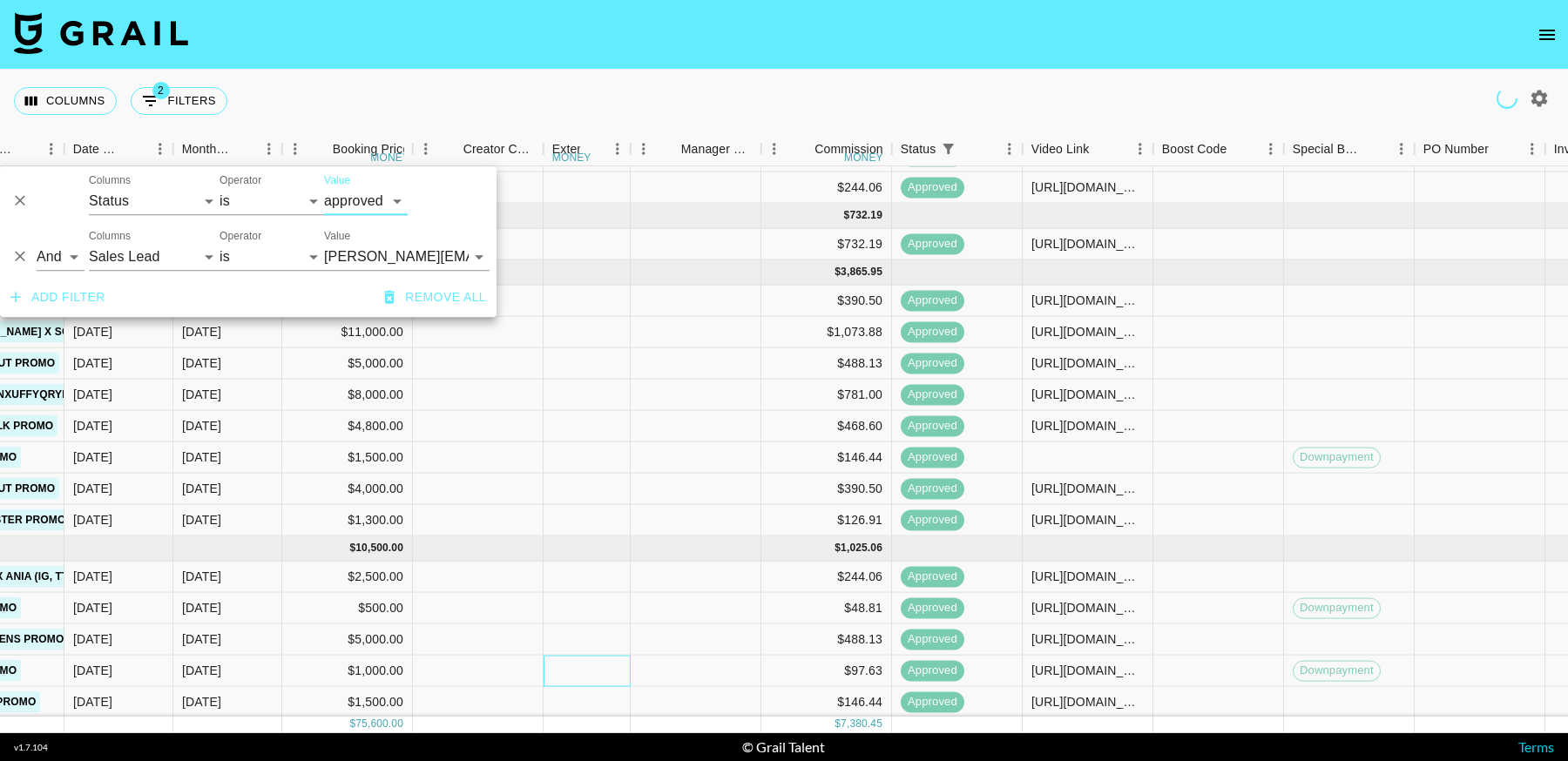
click at [616, 656] on div at bounding box center [587, 672] width 87 height 31
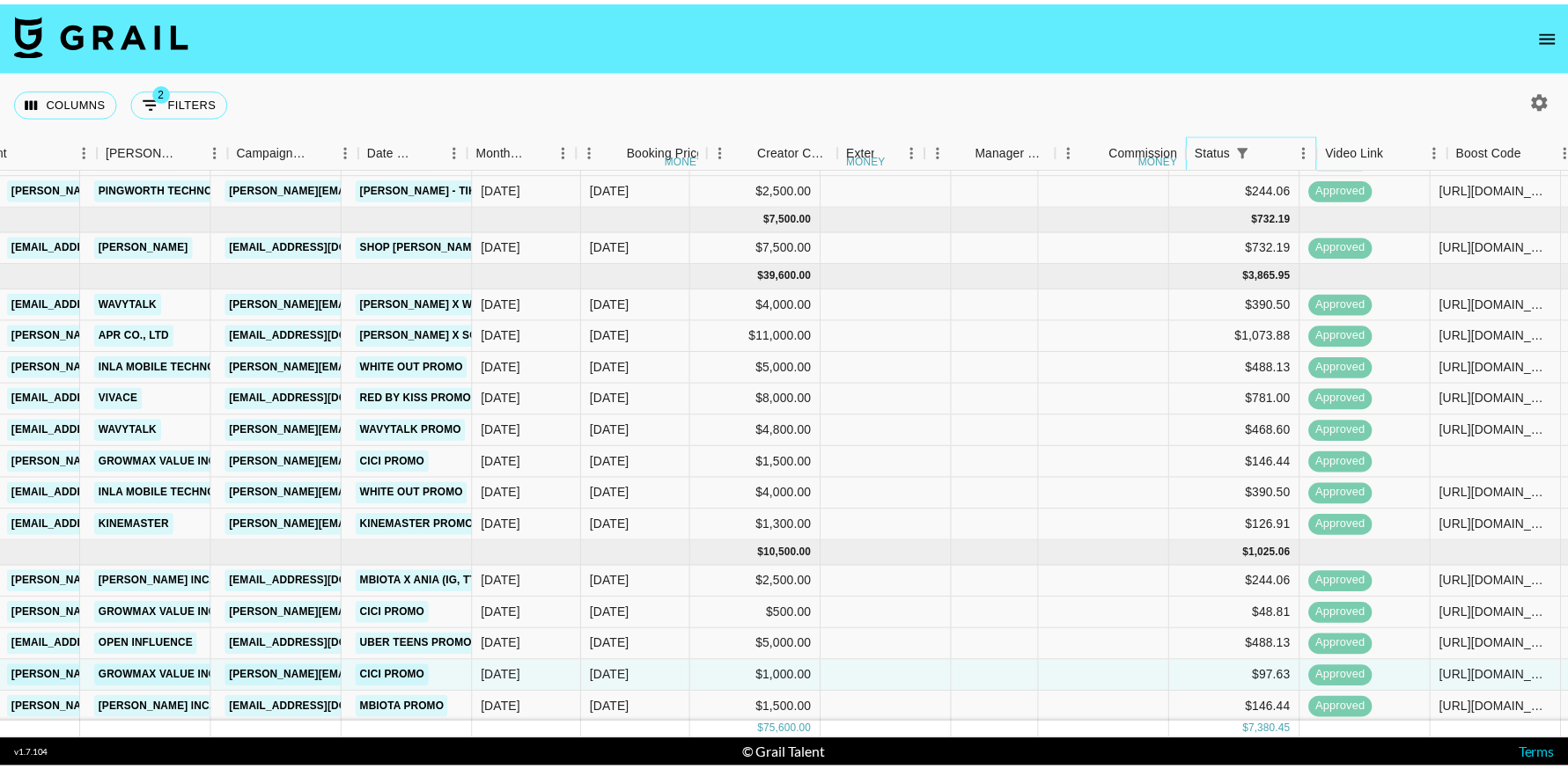
scroll to position [384, 619]
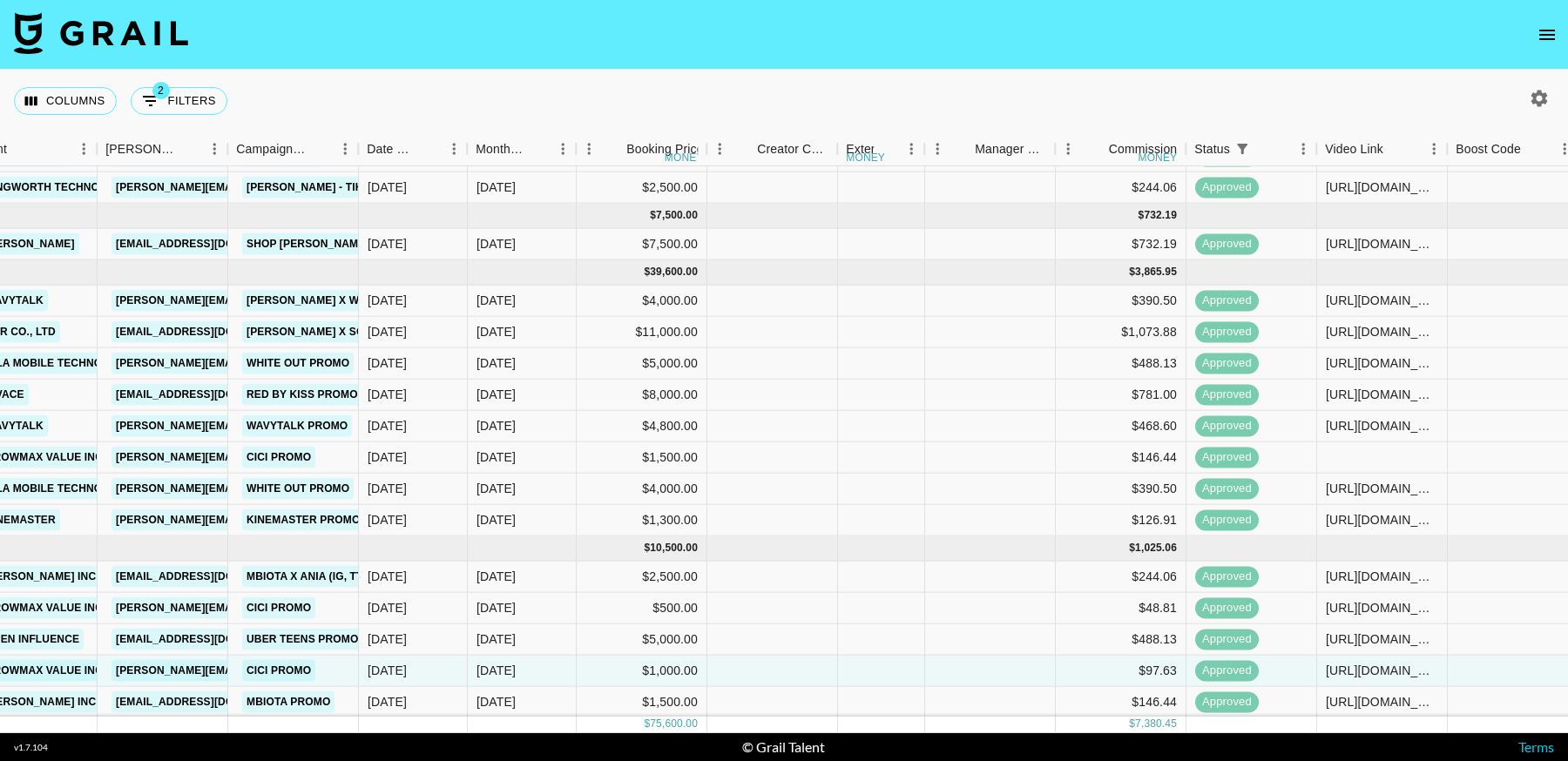
click at [1547, 38] on icon "open drawer" at bounding box center [1547, 34] width 16 height 10
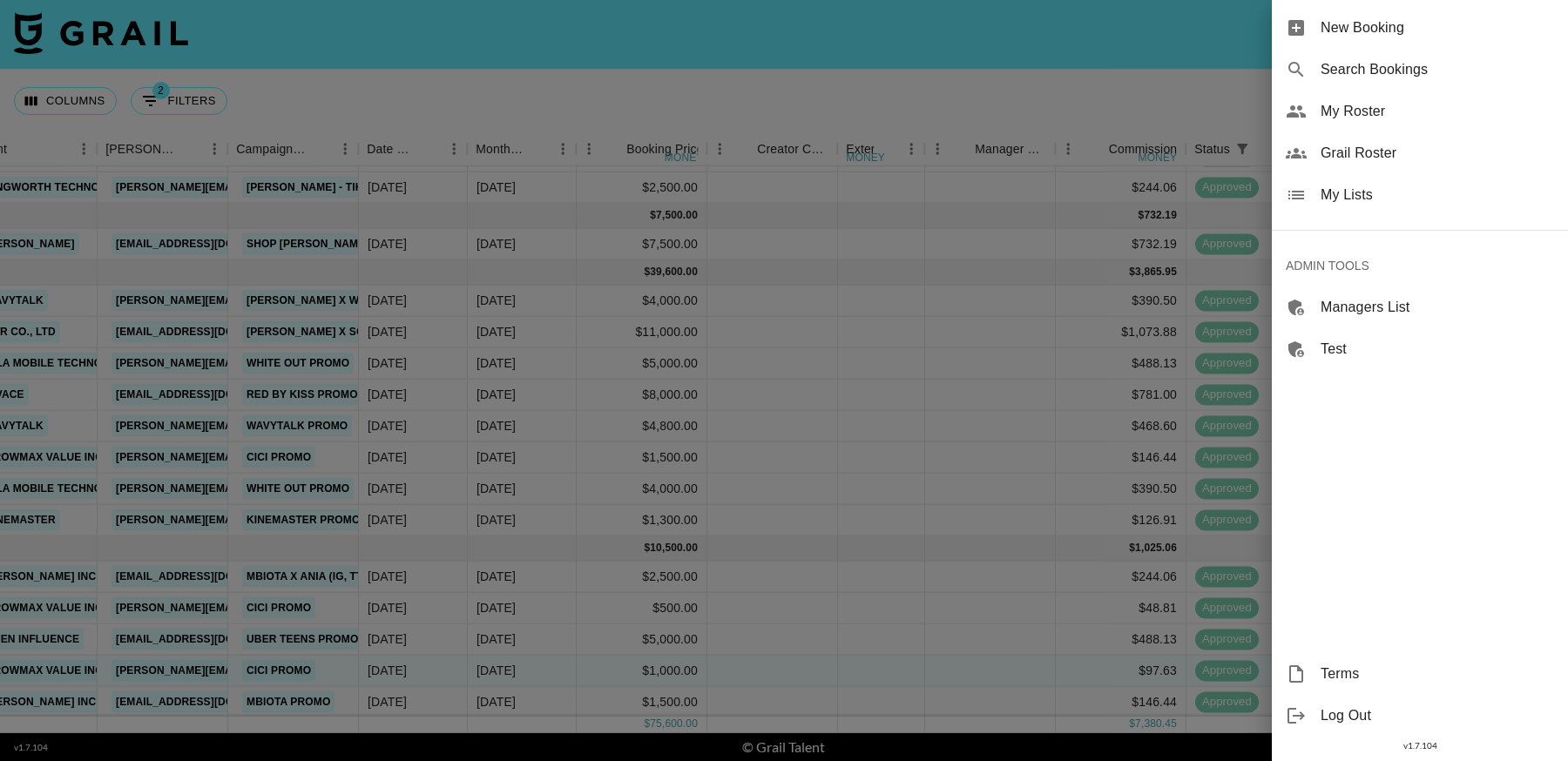
click at [1343, 148] on span "Grail Roster" at bounding box center [1437, 153] width 233 height 21
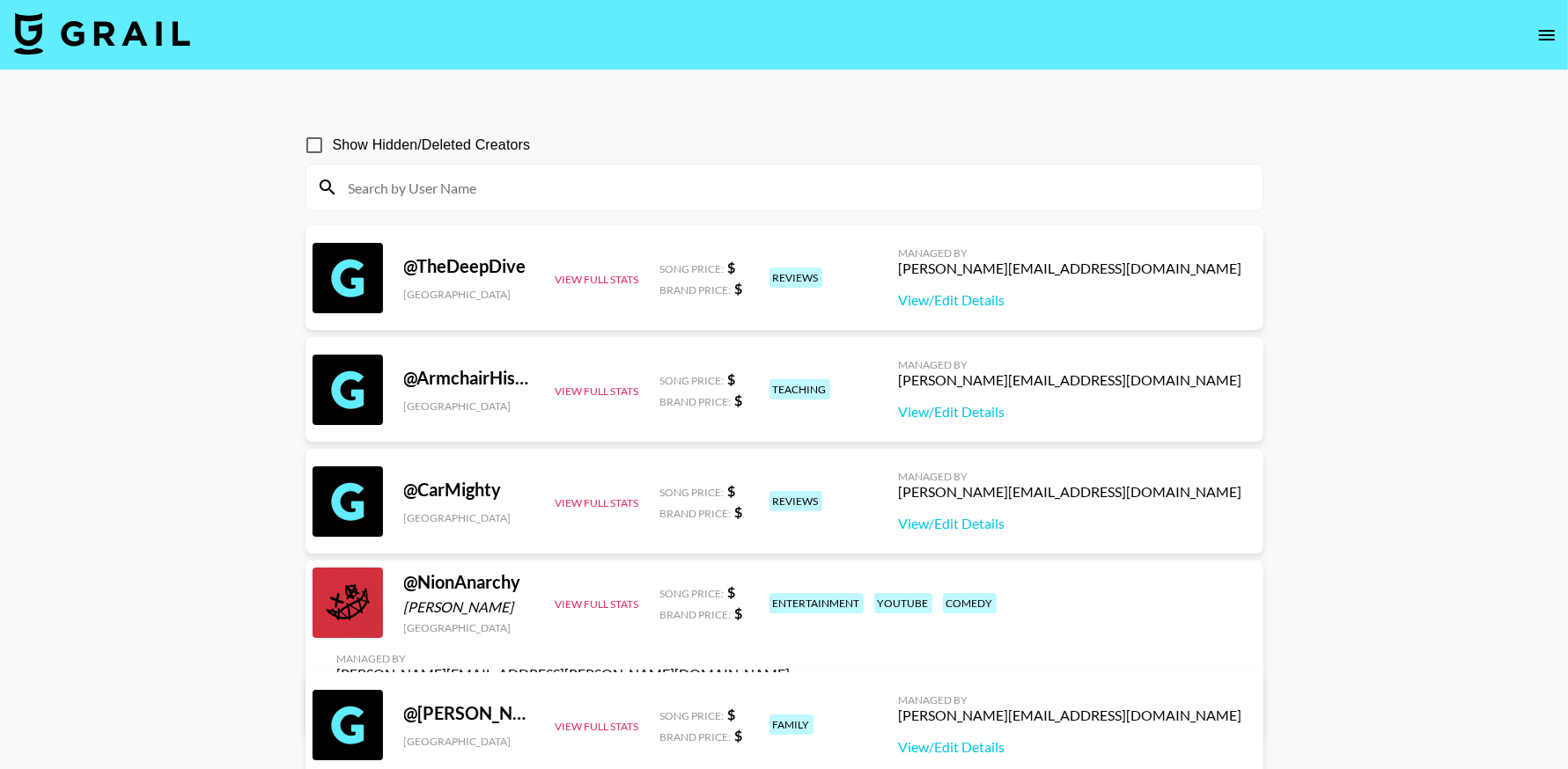
click at [485, 179] on input at bounding box center [794, 187] width 914 height 28
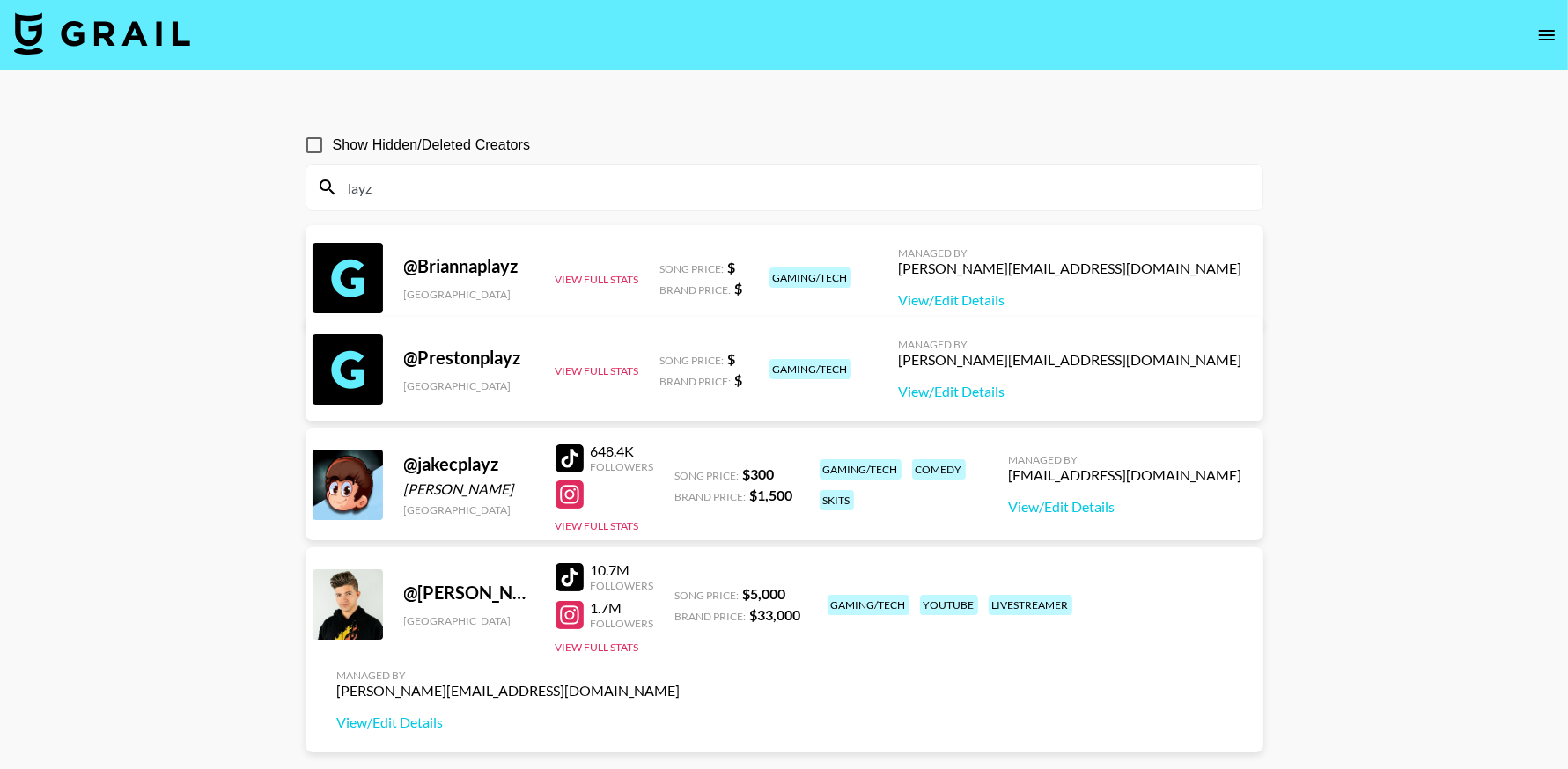
type input "layz"
click at [306, 145] on input "Show Hidden/Deleted Creators" at bounding box center [314, 146] width 37 height 37
checkbox input "true"
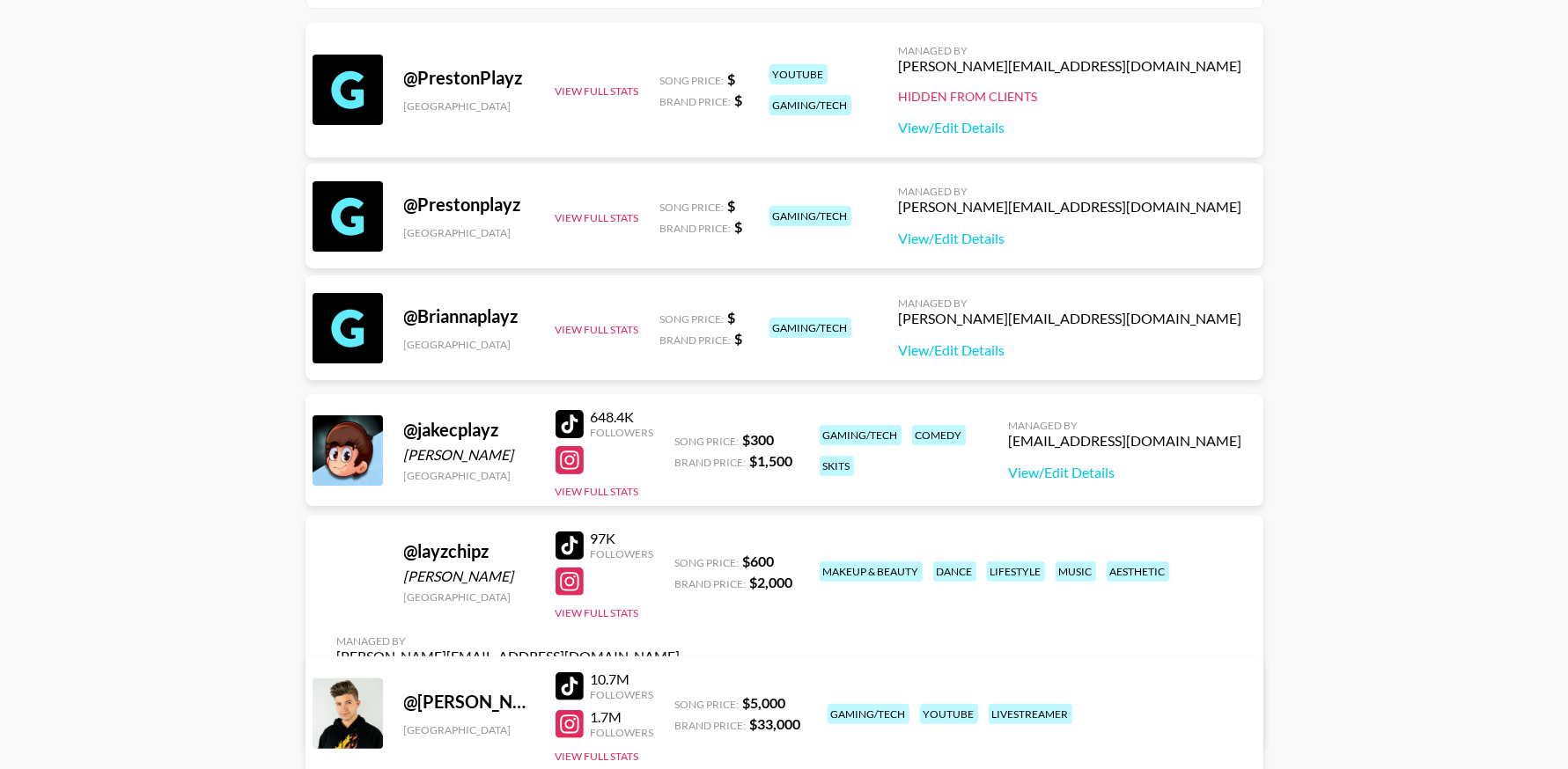
scroll to position [313, 0]
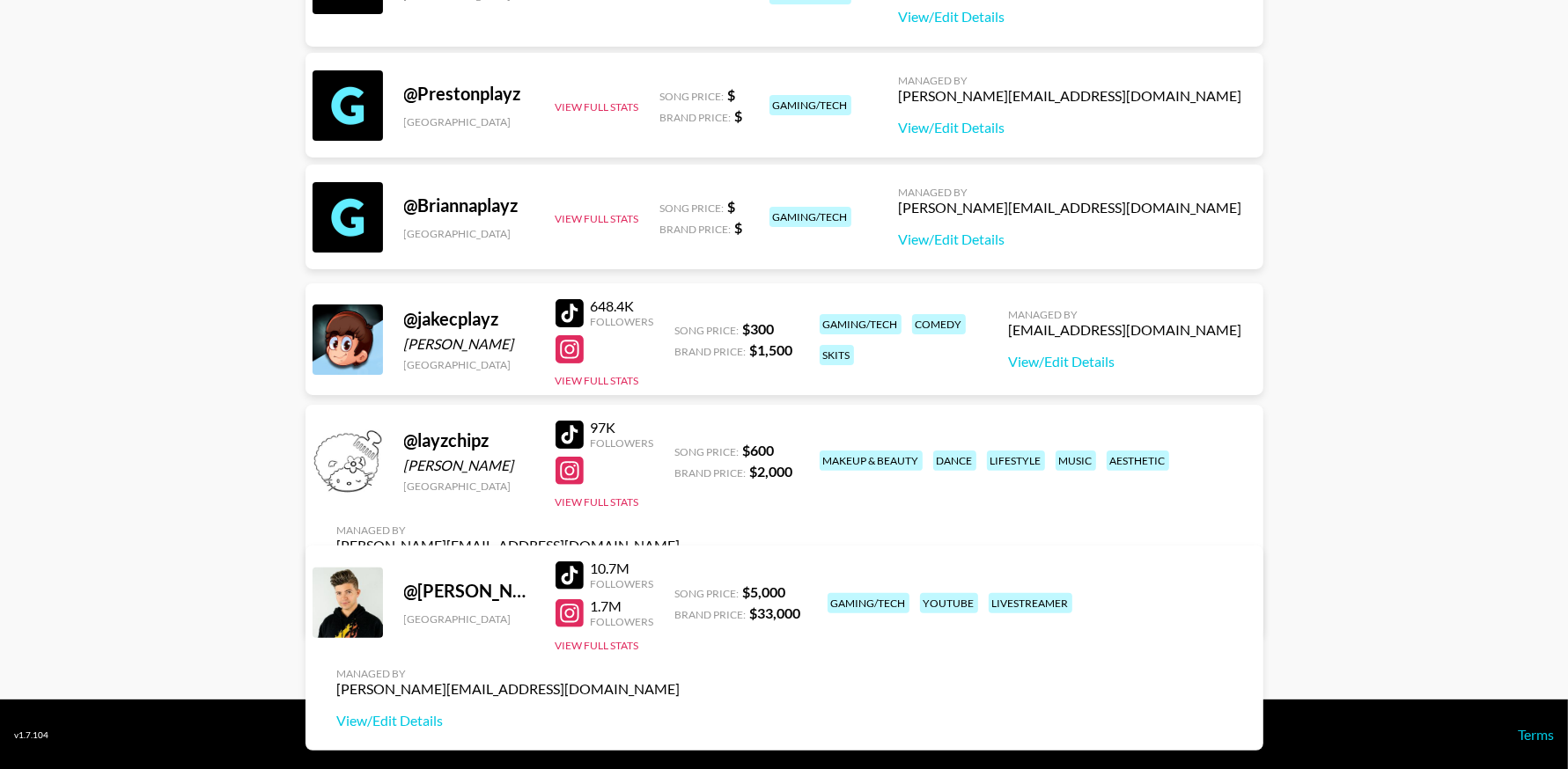
click at [680, 599] on link "View/Edit Details" at bounding box center [508, 607] width 343 height 18
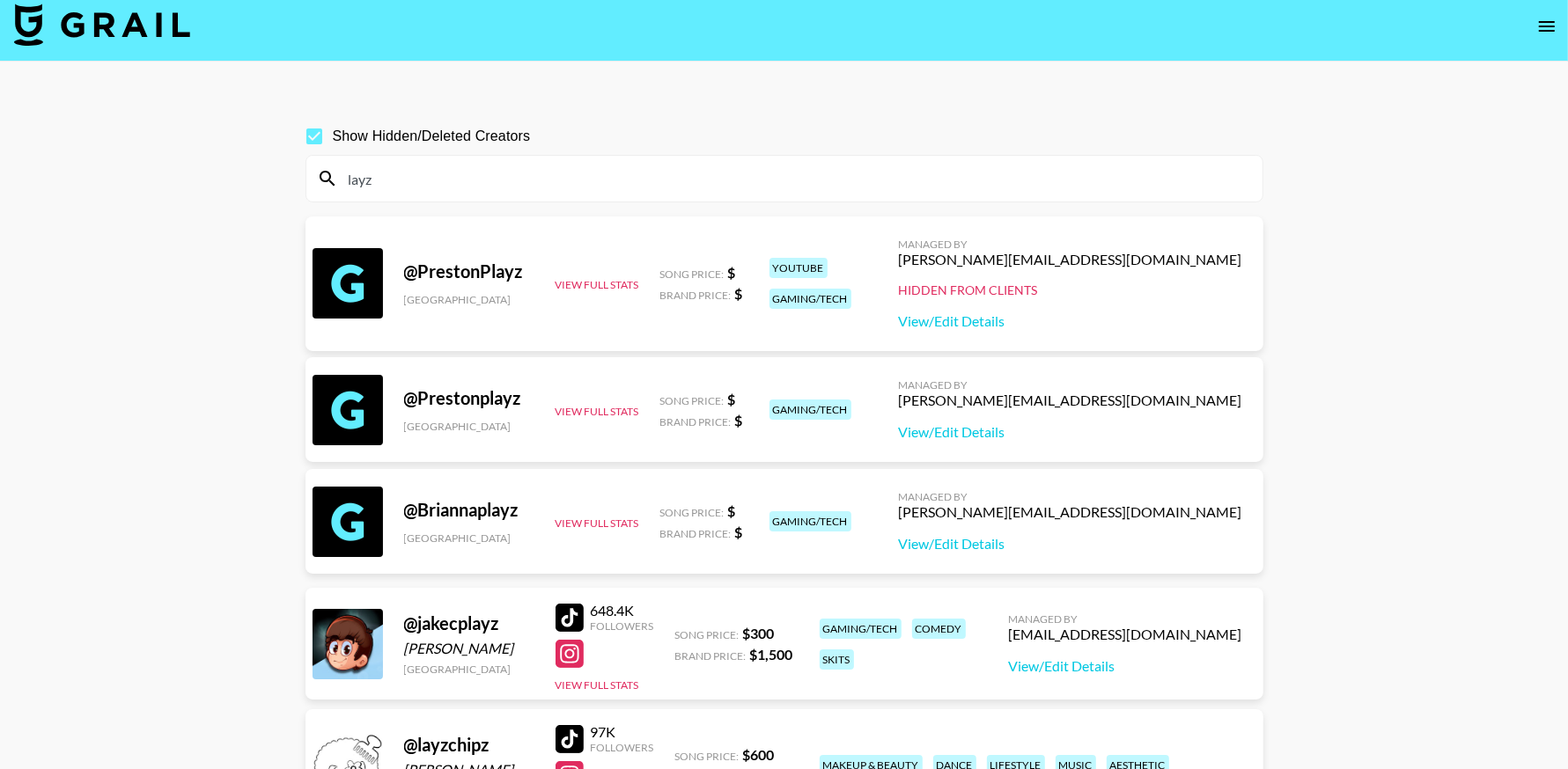
scroll to position [0, 0]
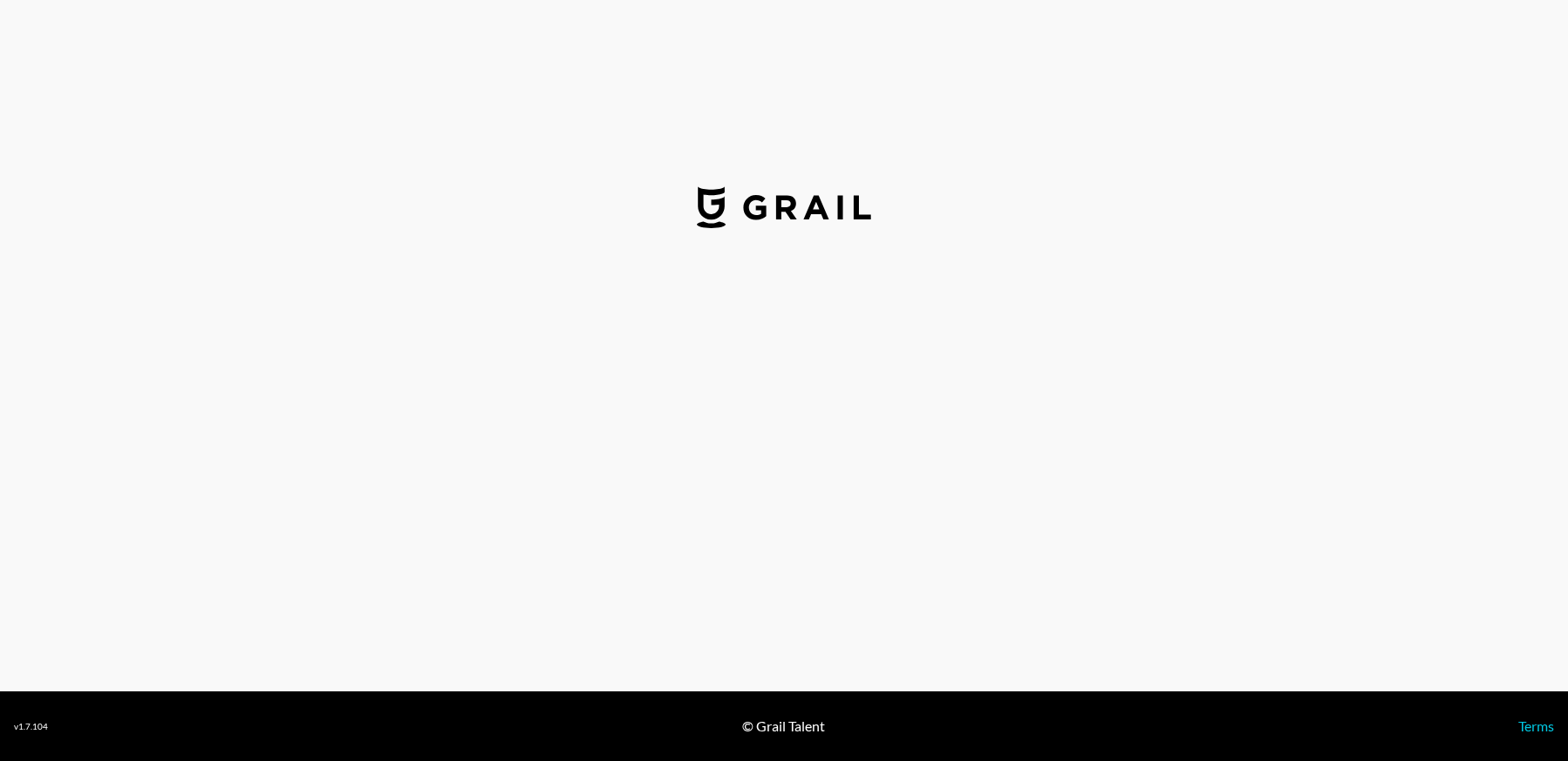
select select "USD"
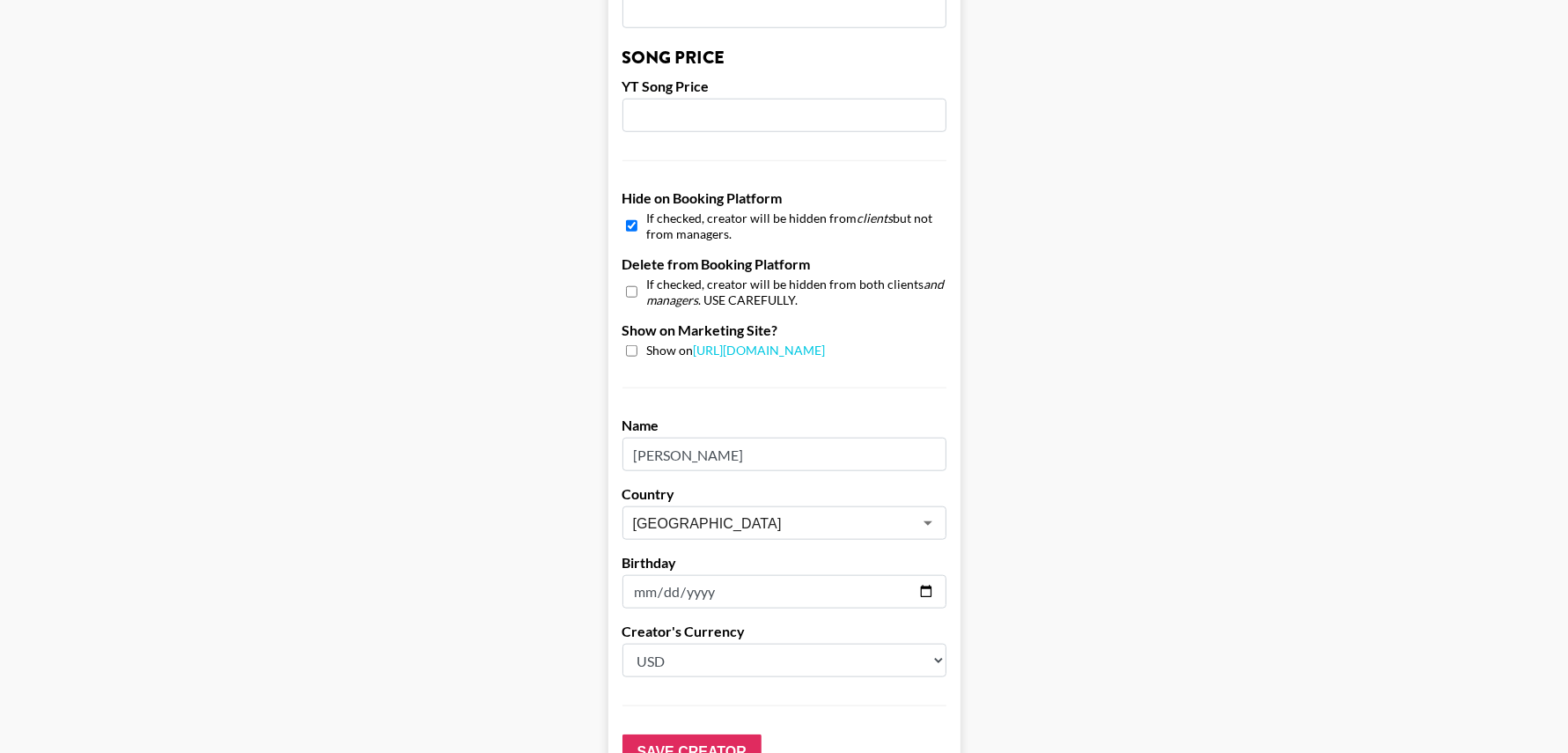
scroll to position [1633, 0]
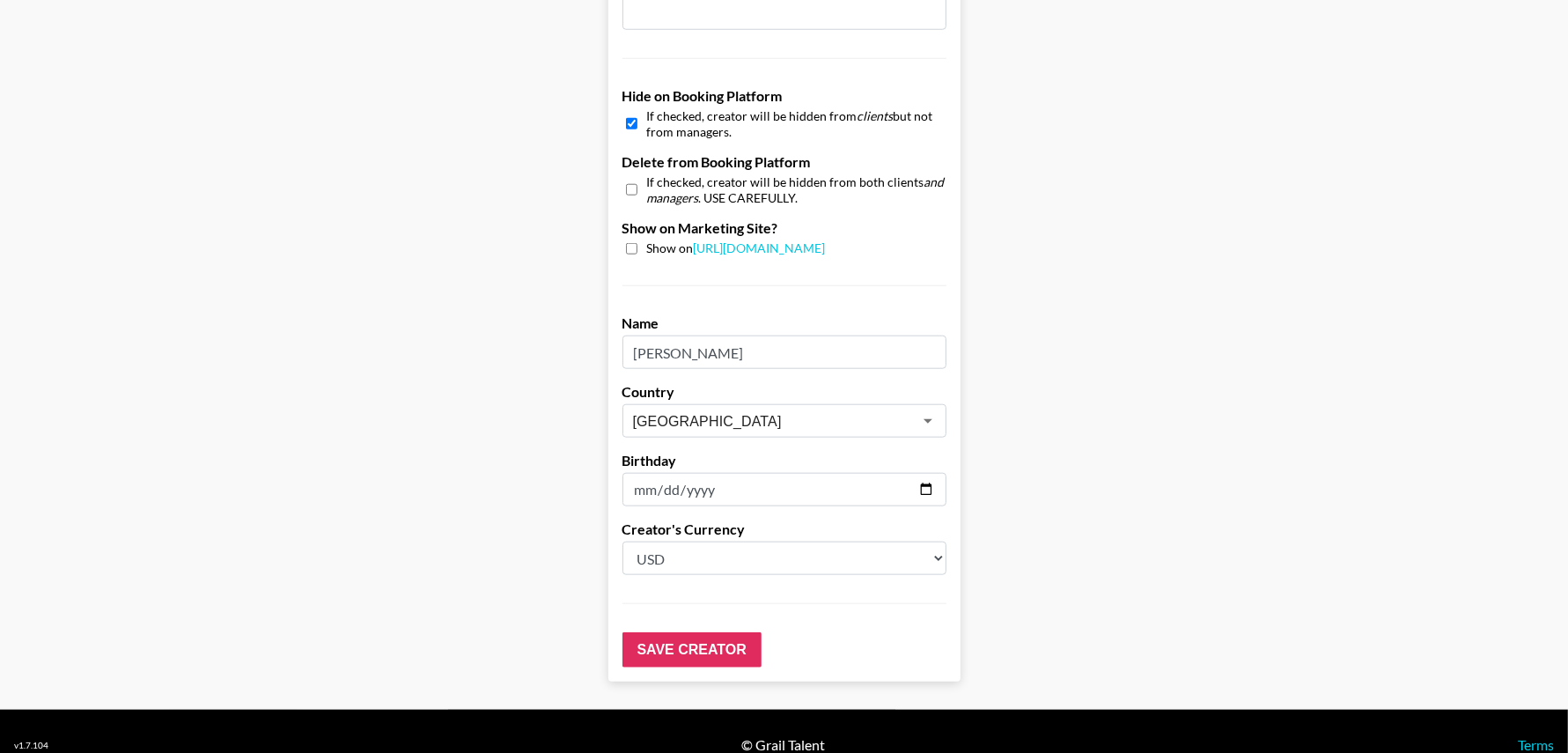
click at [635, 111] on input "checkbox" at bounding box center [632, 123] width 11 height 25
checkbox input "false"
click at [690, 632] on input "Save Creator" at bounding box center [691, 650] width 139 height 36
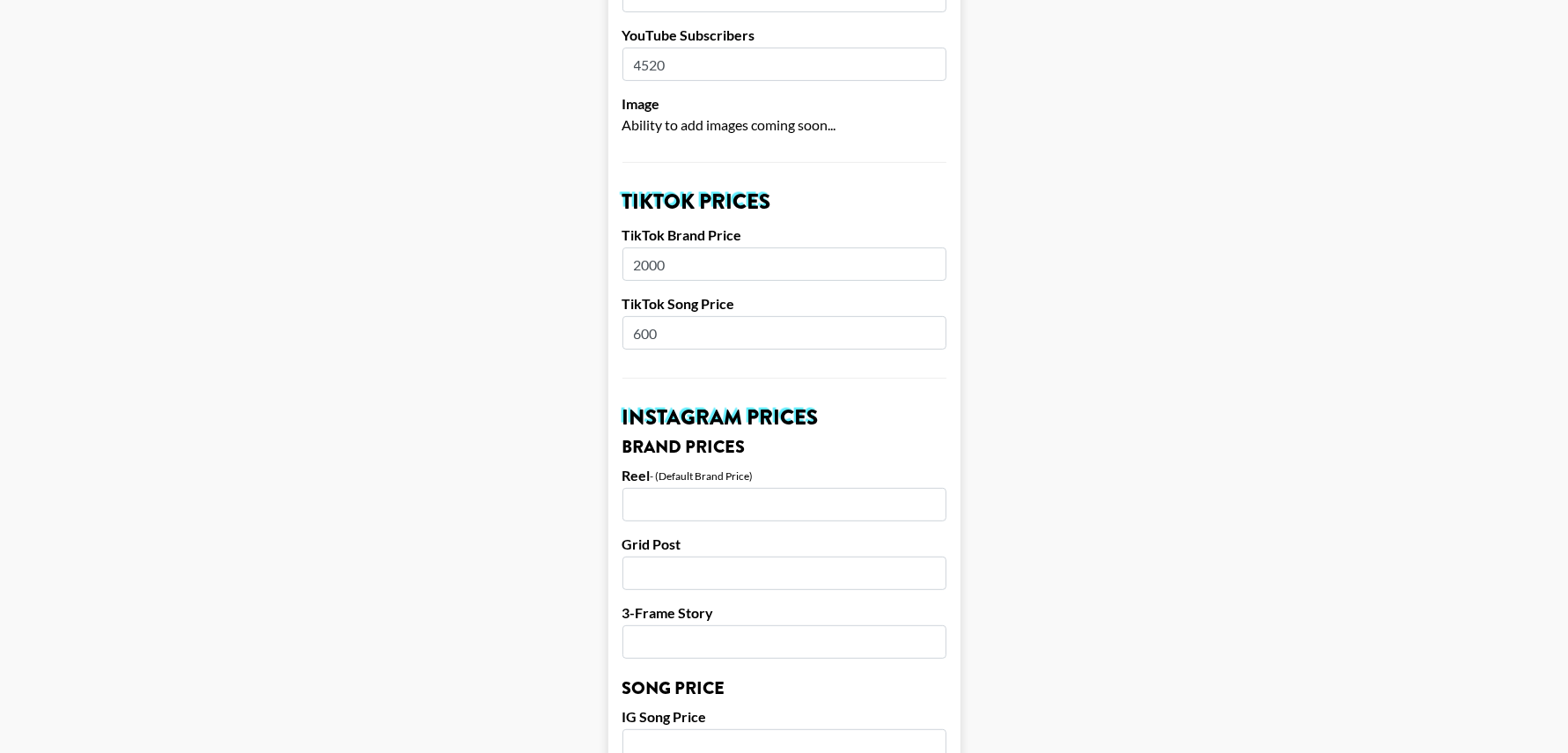
scroll to position [0, 0]
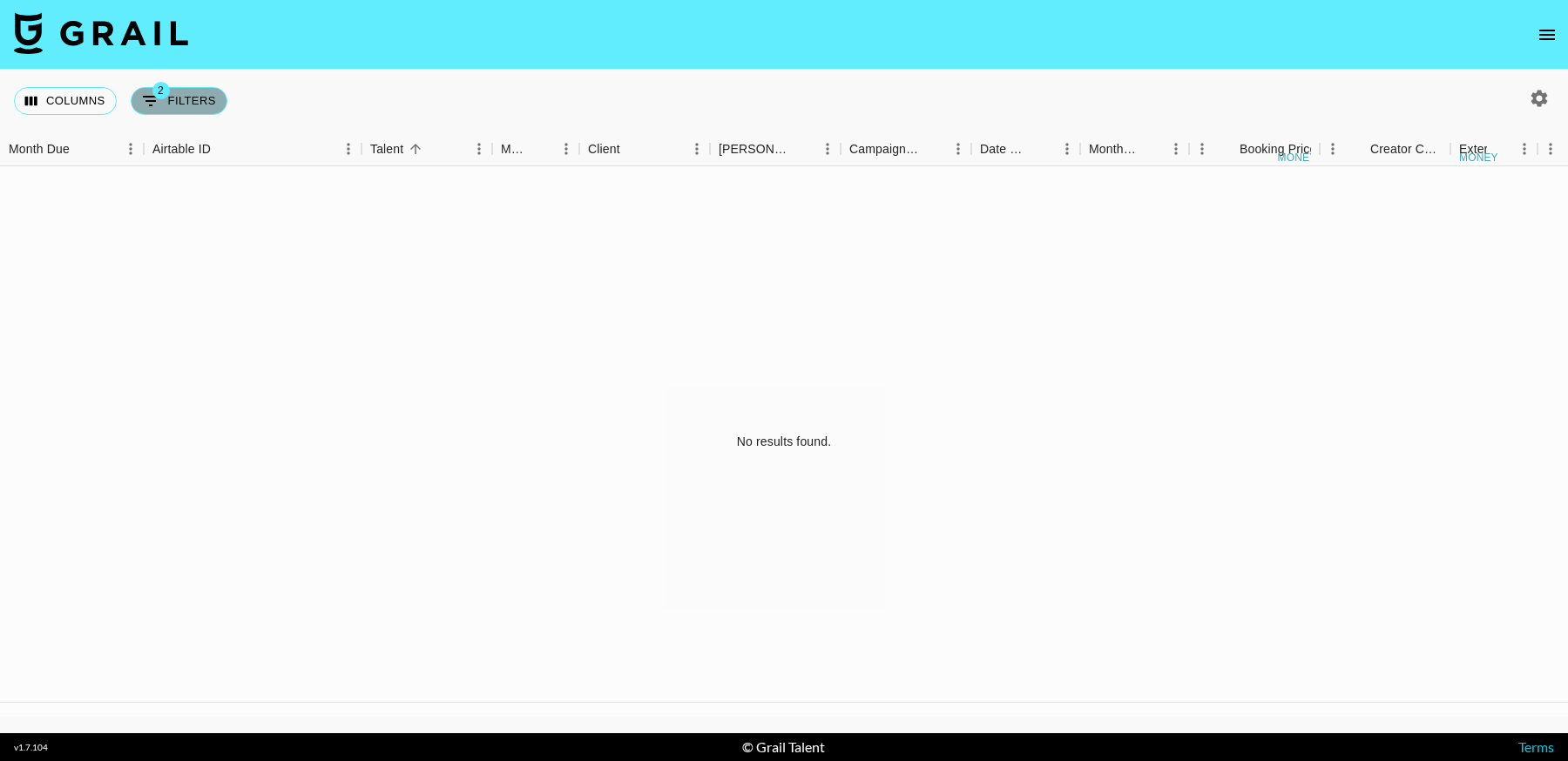
click at [168, 106] on button "2 Filters" at bounding box center [179, 101] width 96 height 28
select select "status"
select select "approved"
select select "salesLeadId"
select select "TaPRXrkyKoNbUbK5tkgBmcBP1G52"
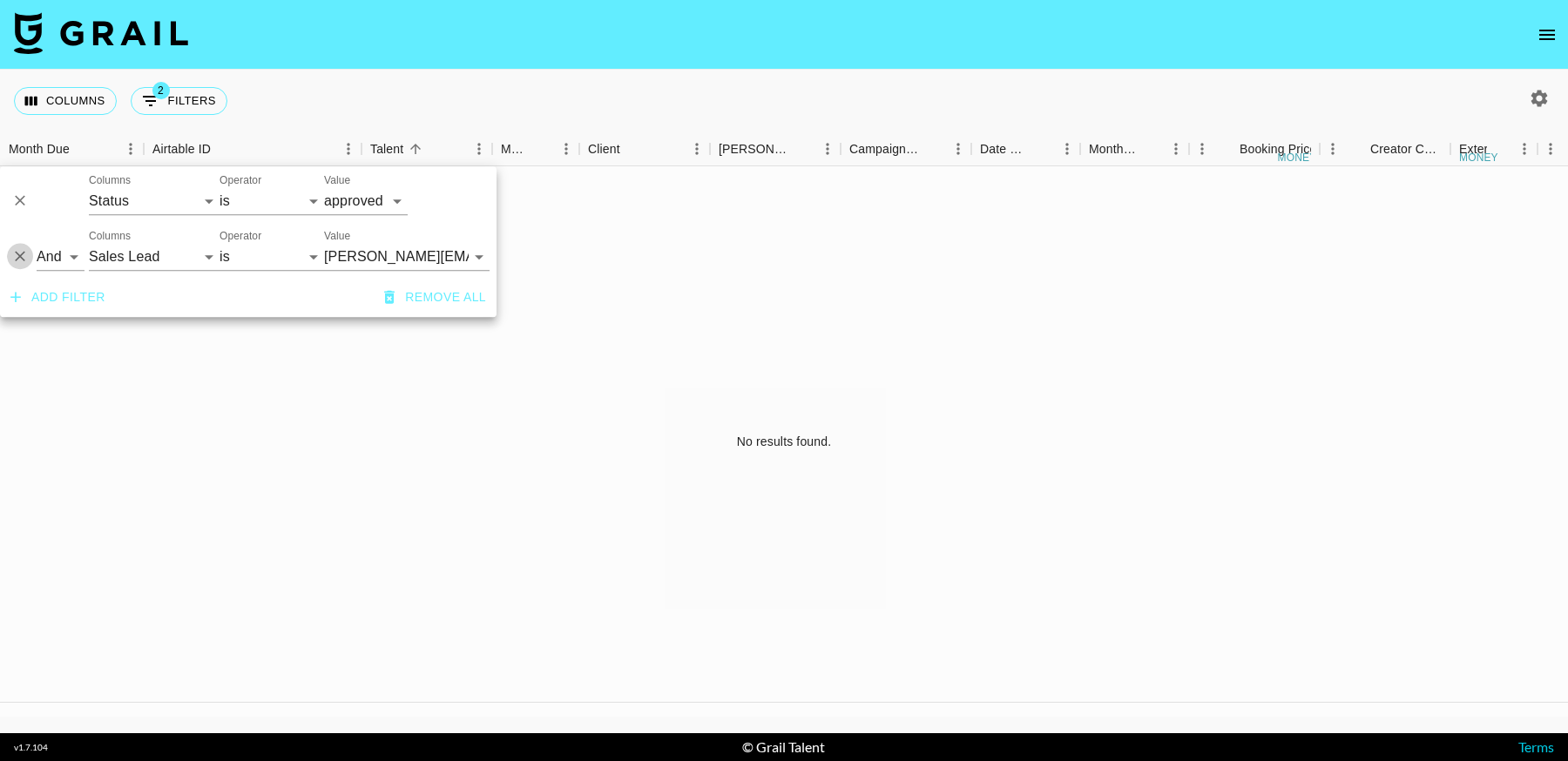
click at [18, 256] on icon "Delete" at bounding box center [19, 256] width 18 height 18
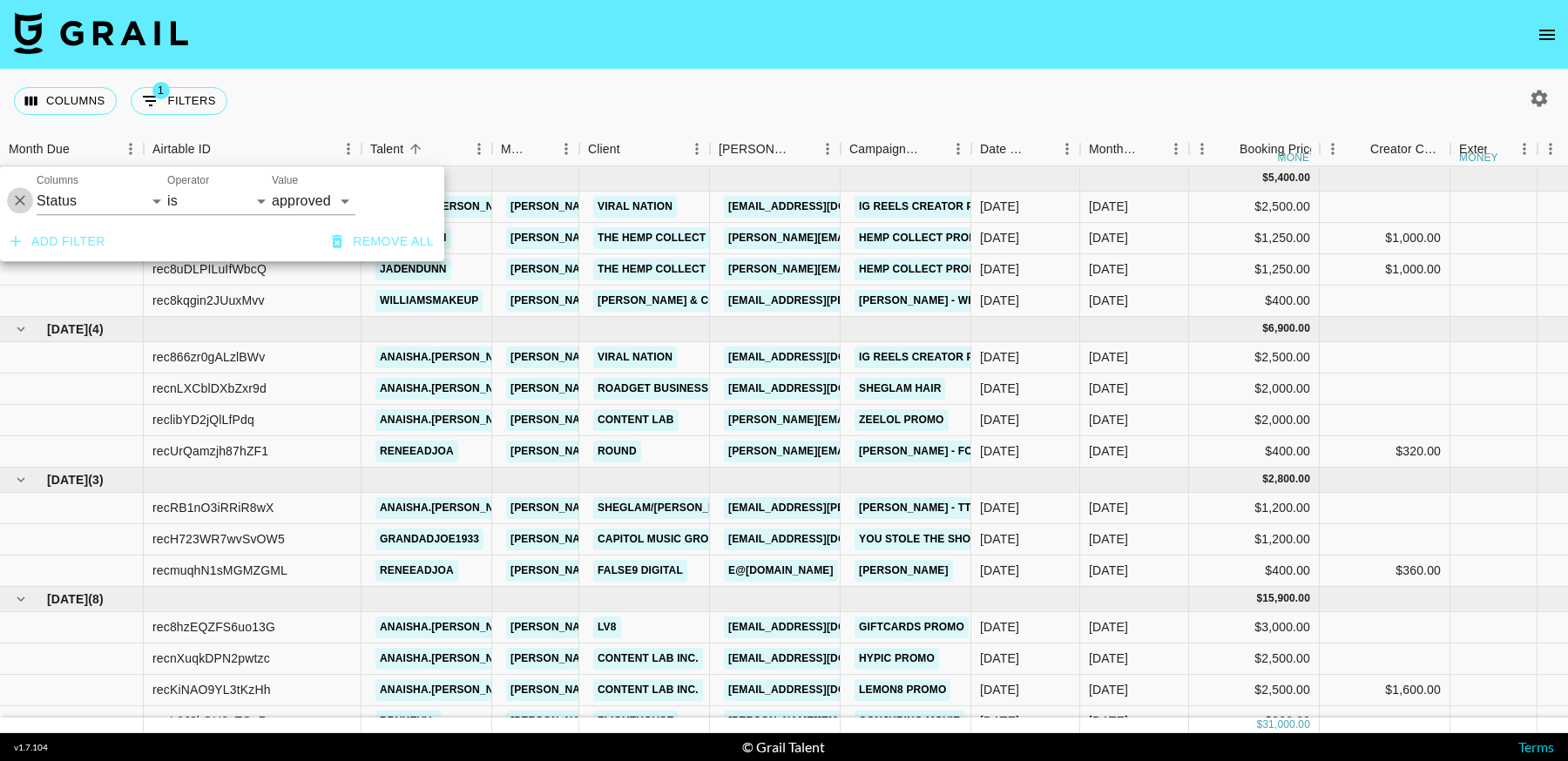
click at [19, 200] on icon "Delete" at bounding box center [19, 201] width 10 height 10
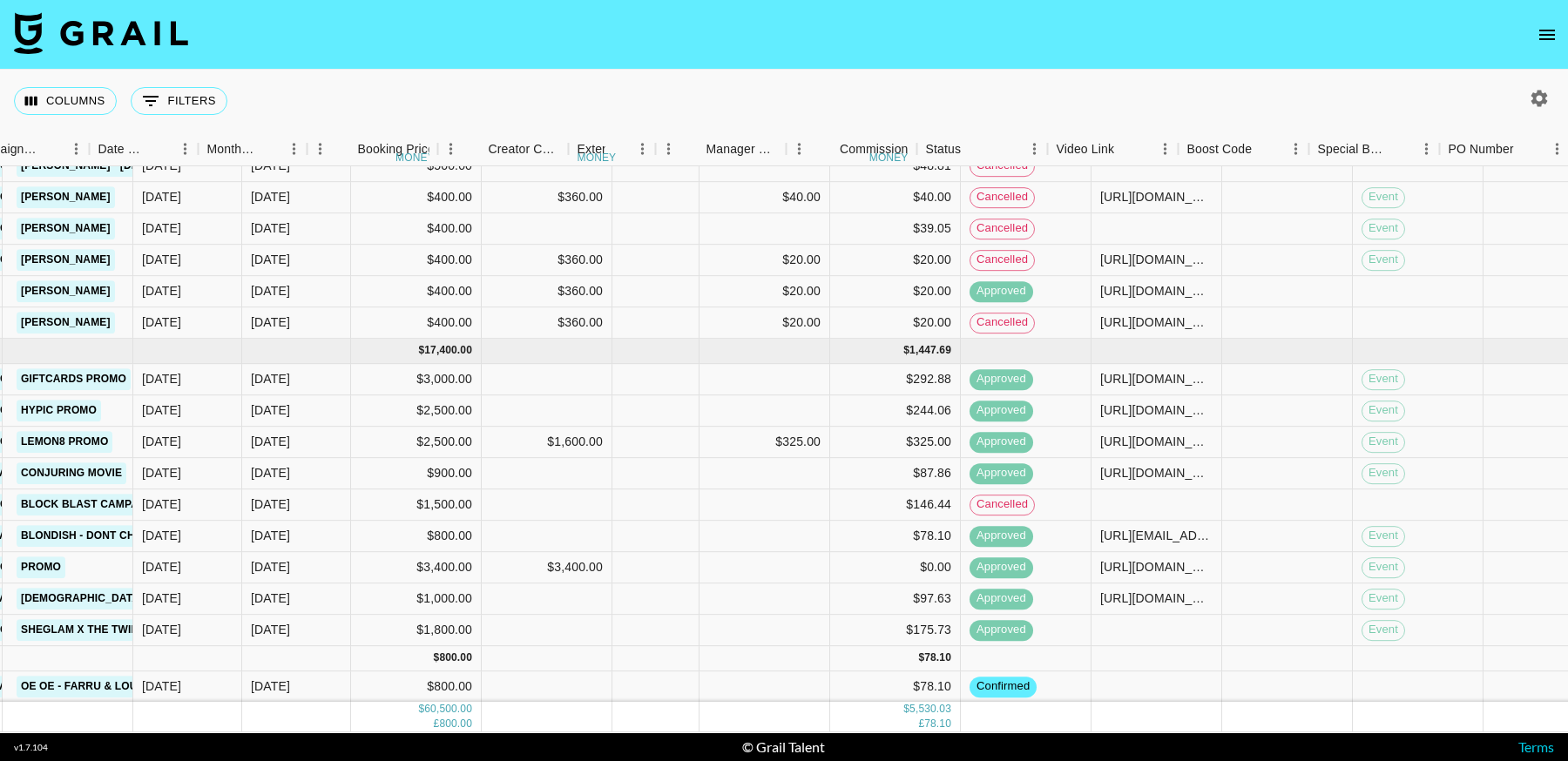
scroll to position [1021, 881]
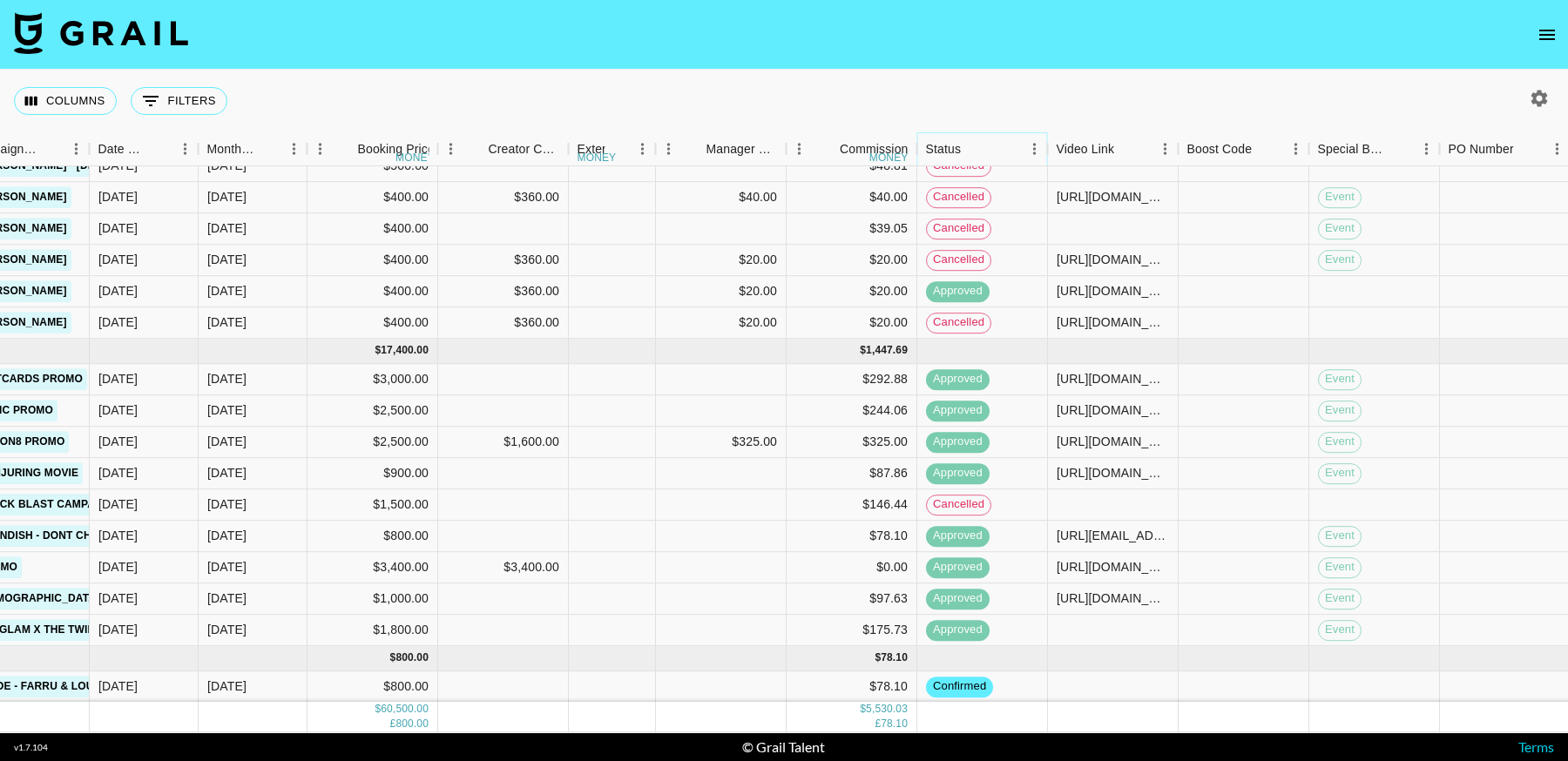
click at [1036, 151] on icon "Menu" at bounding box center [1035, 149] width 18 height 18
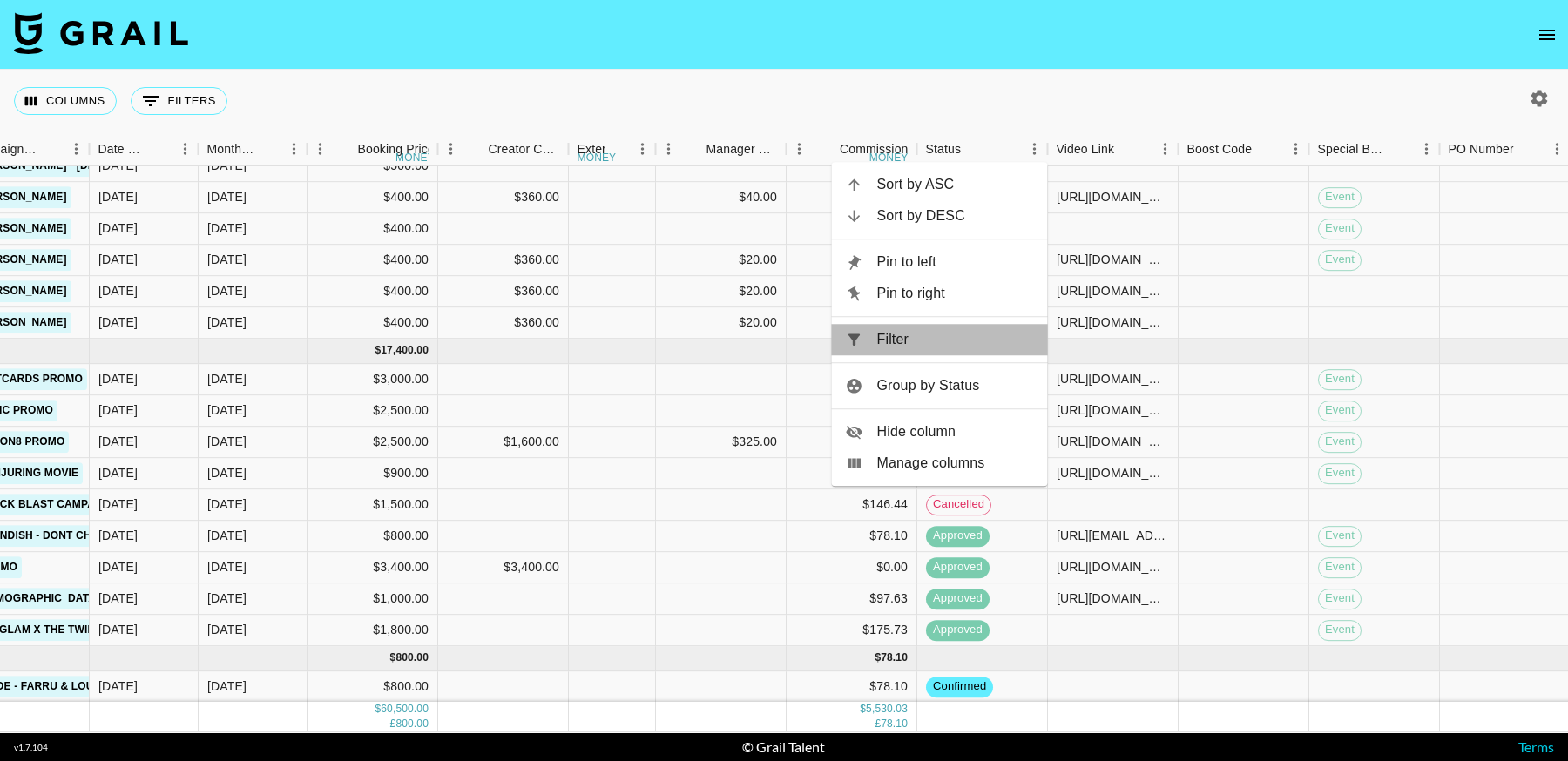
click at [859, 344] on icon at bounding box center [854, 340] width 18 height 18
select select "status"
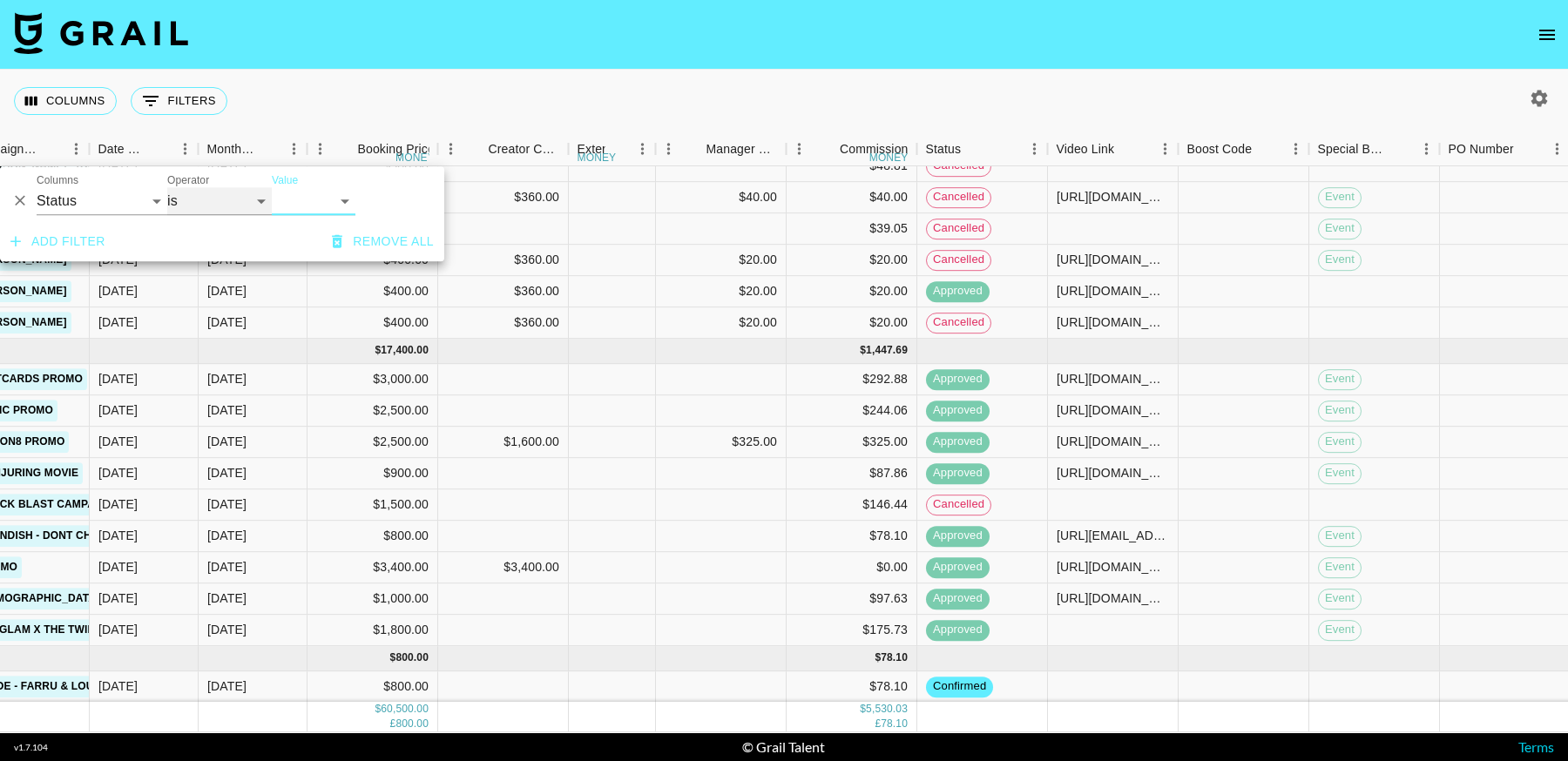
click at [209, 199] on select "is is not is any of is not any of" at bounding box center [219, 201] width 105 height 28
select select "not"
click at [168, 187] on select "is is not is any of is not any of" at bounding box center [219, 201] width 105 height 28
click at [318, 198] on select "confirmed declined draft posted approved cancelled badDebt" at bounding box center [314, 201] width 83 height 28
select select "cancelled"
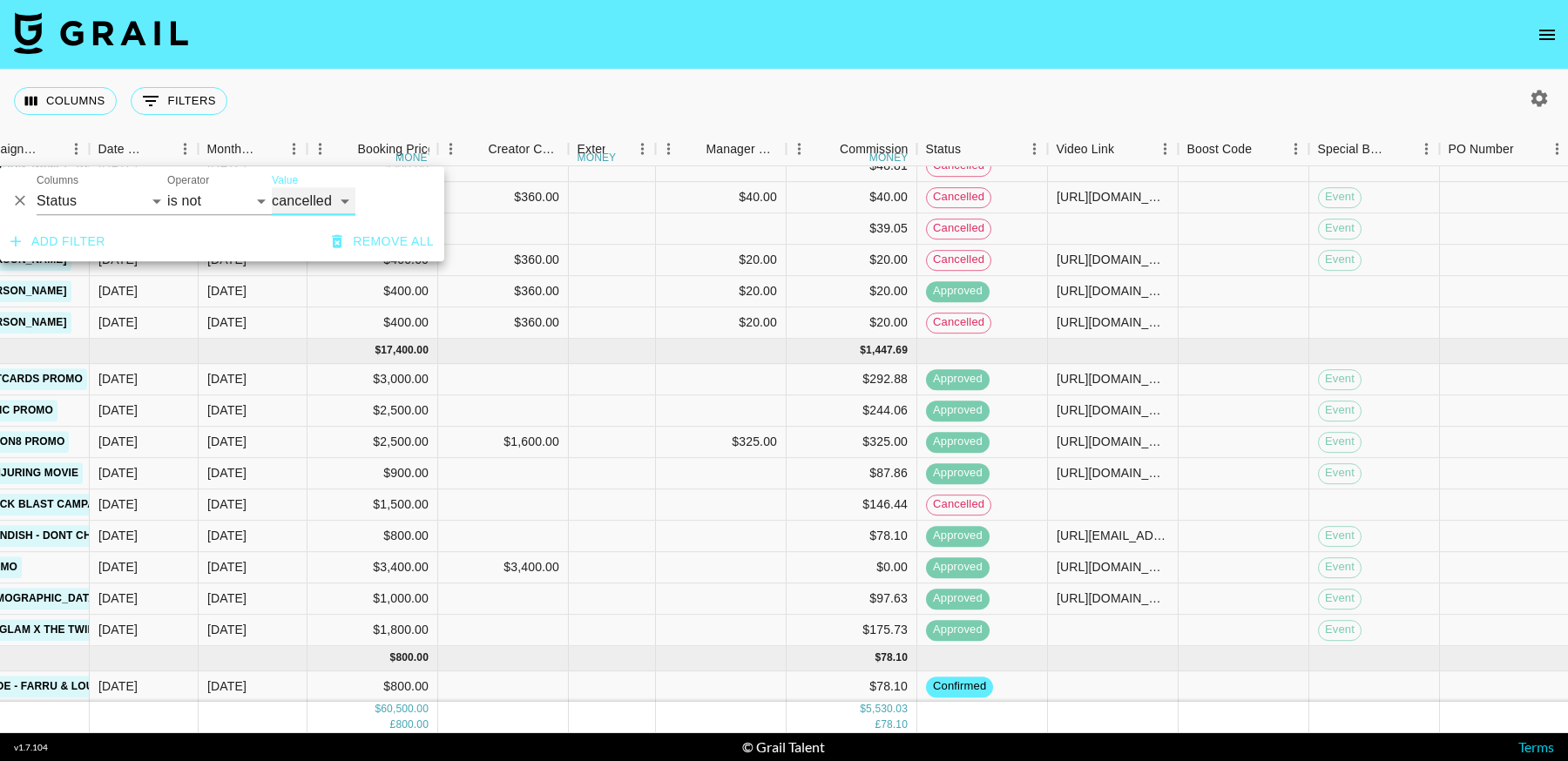
click at [272, 187] on select "confirmed declined draft posted approved cancelled badDebt" at bounding box center [314, 201] width 83 height 28
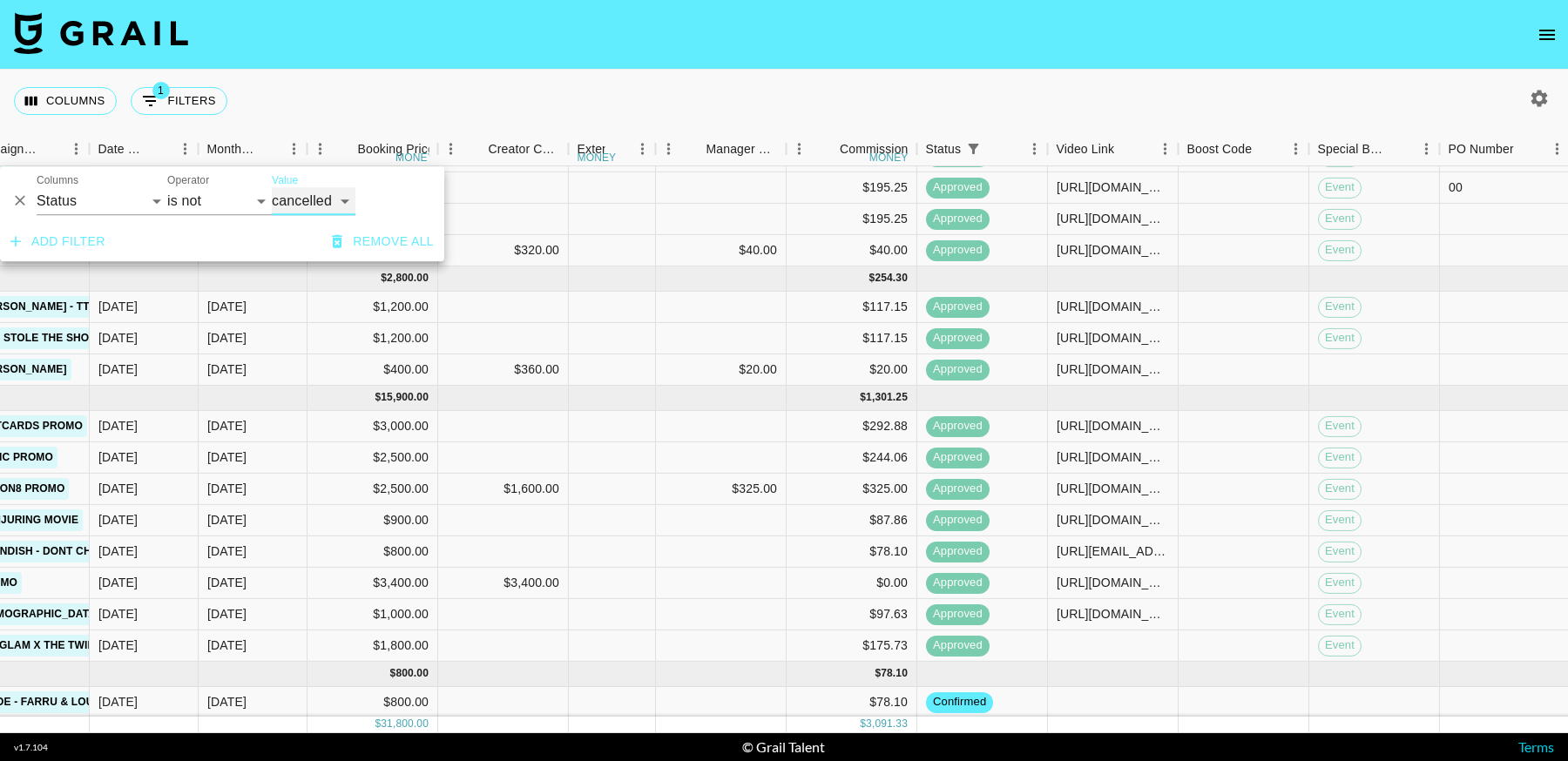
scroll to position [222, 881]
click at [1160, 148] on icon "Menu" at bounding box center [1165, 149] width 18 height 18
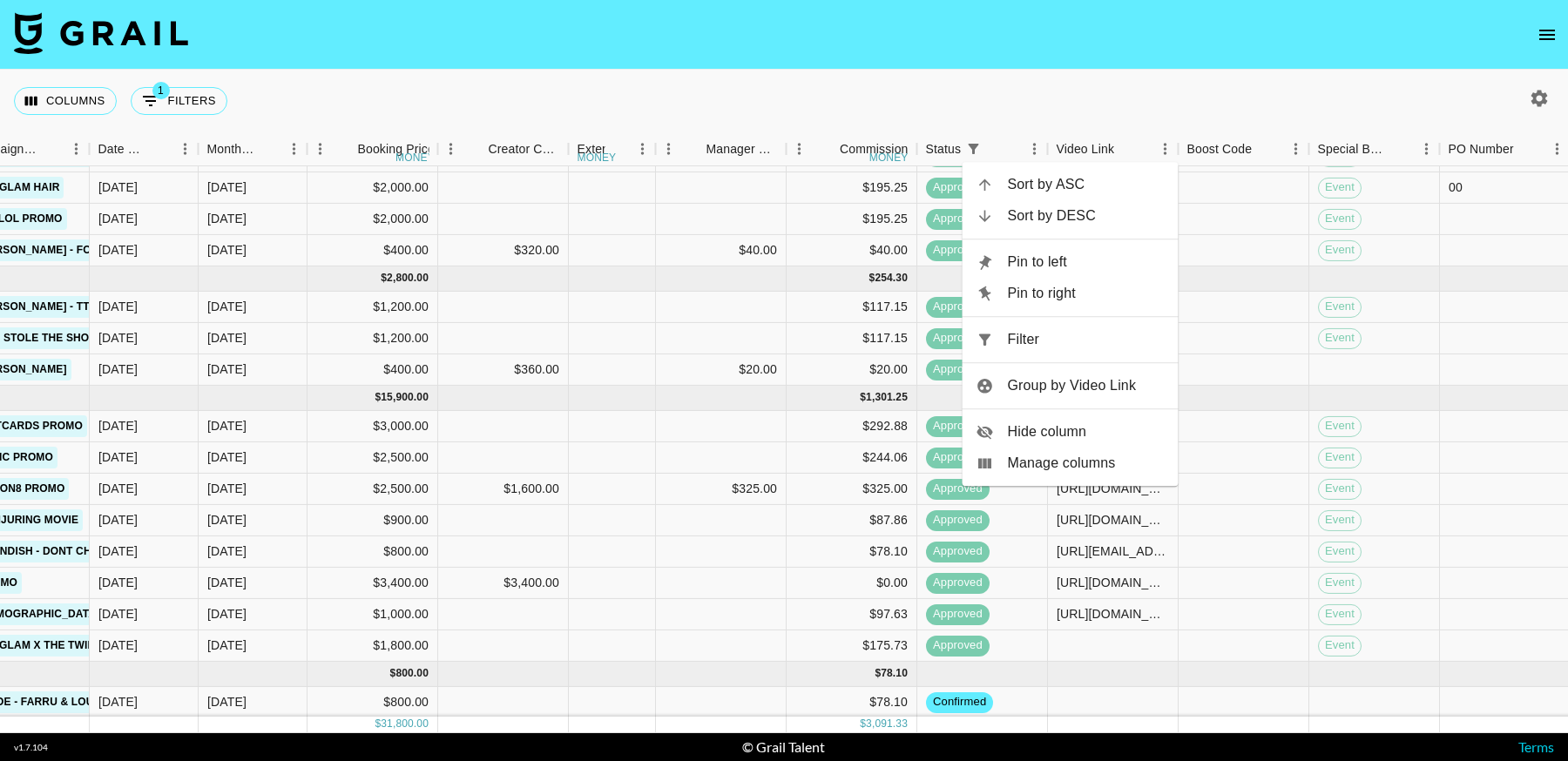
click at [1005, 342] on div at bounding box center [992, 340] width 31 height 18
select select "status"
select select "not"
select select "cancelled"
select select "videoLink"
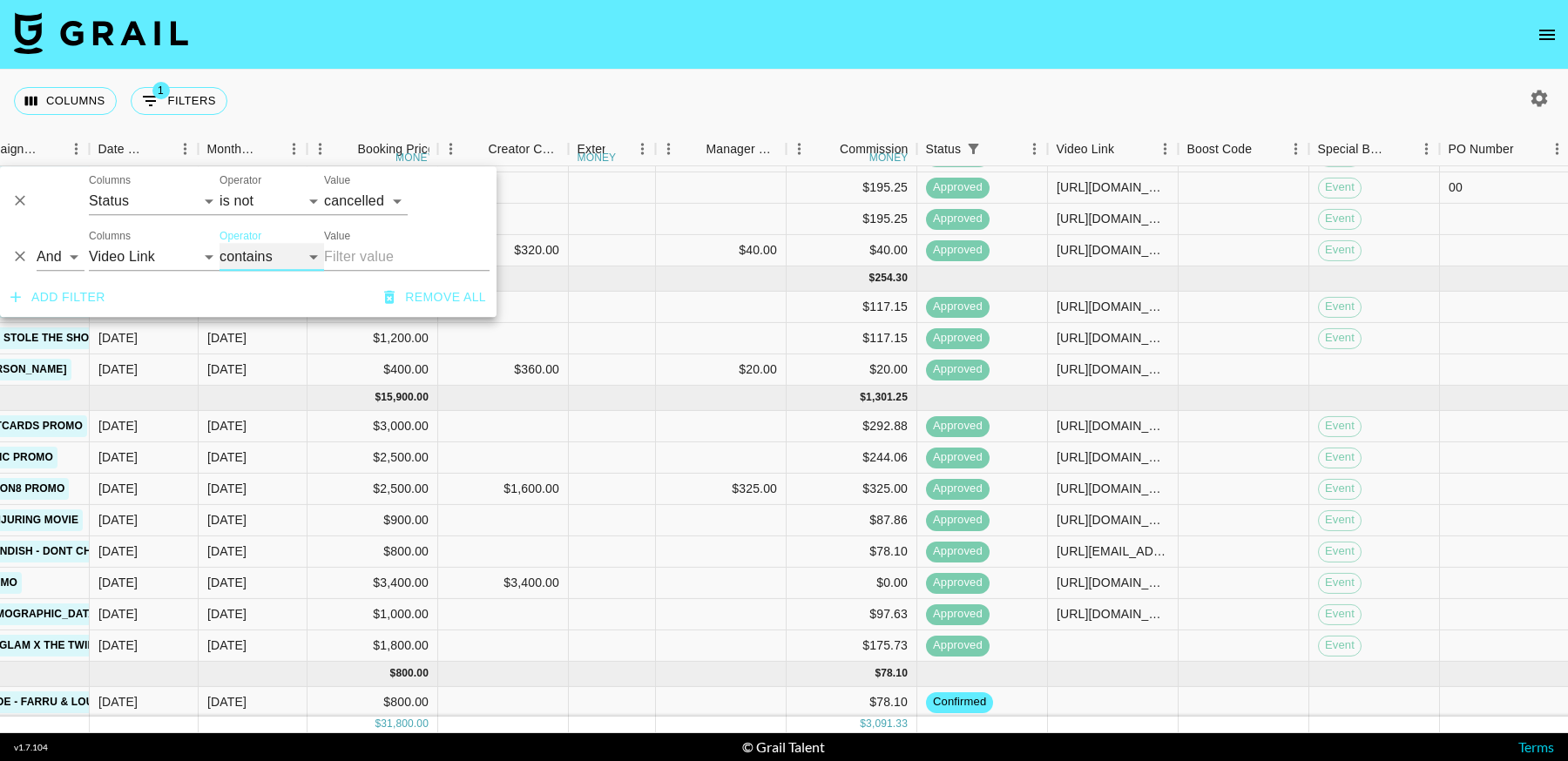
click at [258, 258] on select "contains equals starts with ends with is empty is not empty is any of" at bounding box center [271, 257] width 105 height 28
select select "isEmpty"
click at [219, 243] on select "contains equals starts with ends with is empty is not empty is any of" at bounding box center [271, 257] width 105 height 28
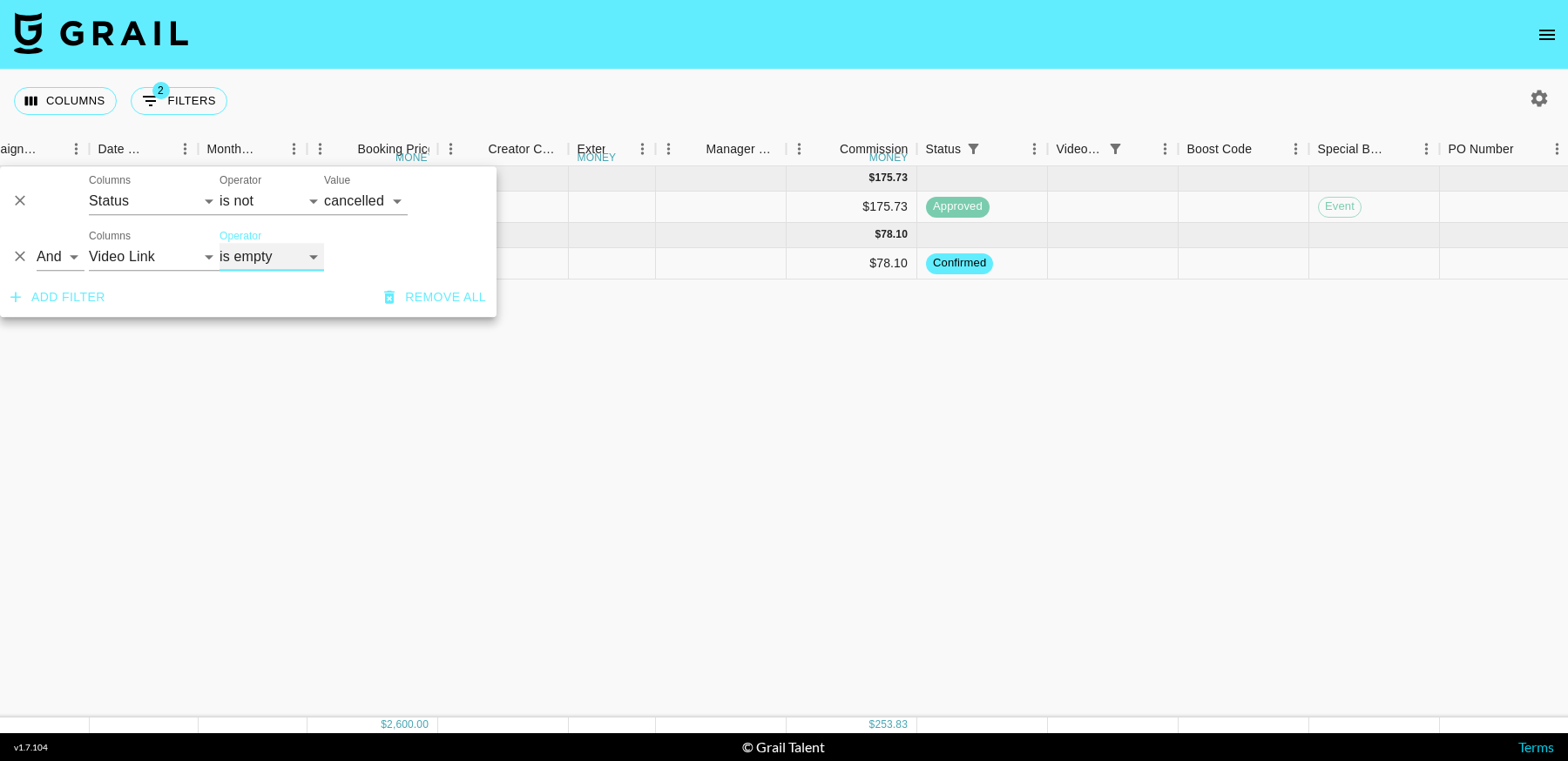
scroll to position [0, 881]
click at [1052, 495] on div "Sep '25 ( 1 ) $ 1,800.00 $ 175.73 rectQ69ix1vfKLf1M theroligore hugo@grail-tale…" at bounding box center [837, 443] width 3436 height 552
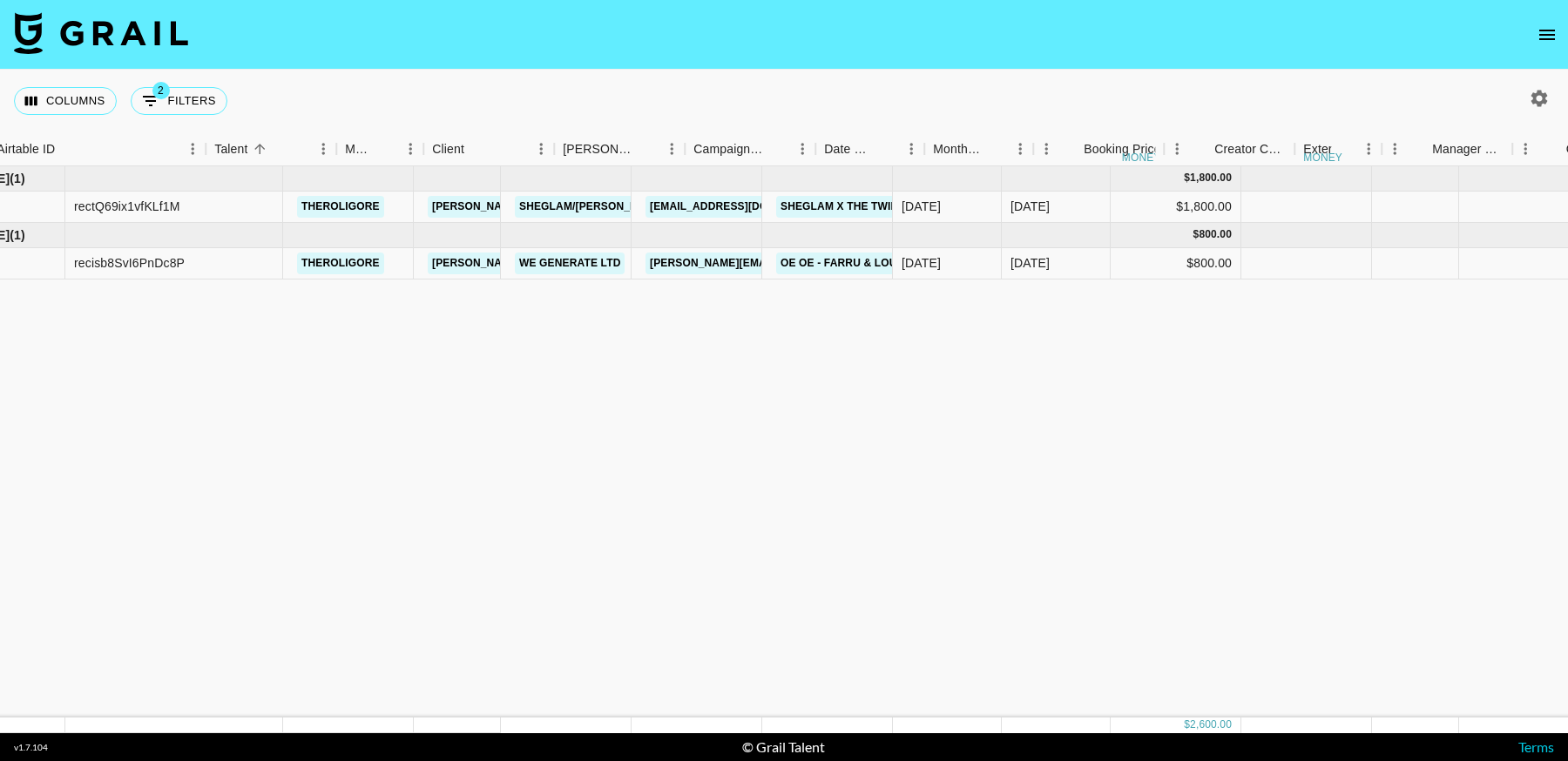
scroll to position [0, 4]
